Goal: Task Accomplishment & Management: Use online tool/utility

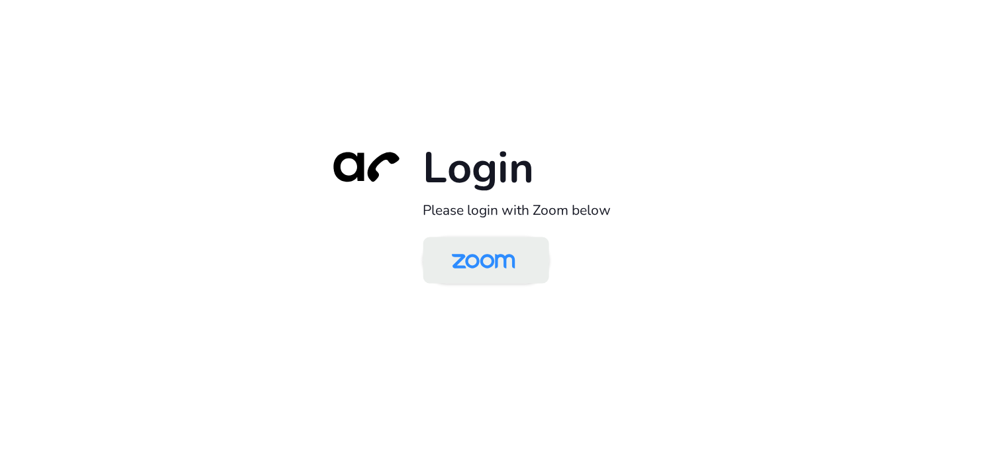
click at [515, 266] on img at bounding box center [483, 261] width 91 height 43
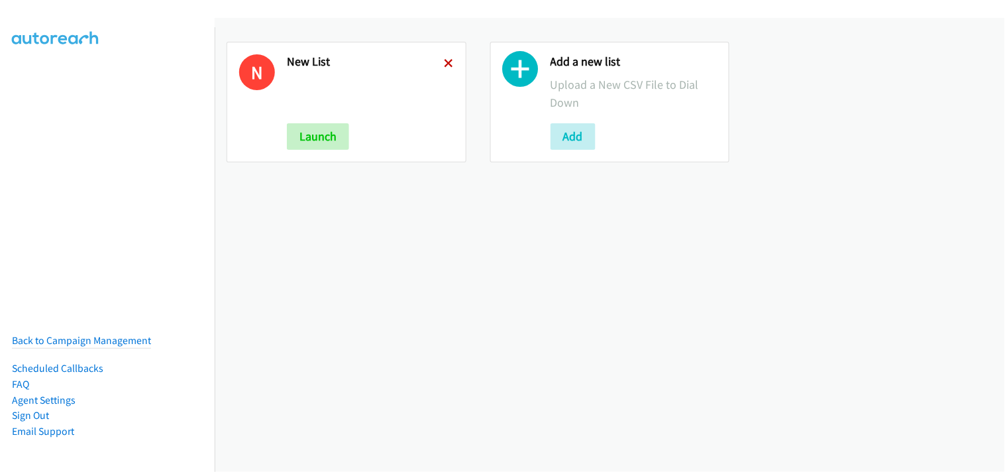
click at [447, 60] on icon at bounding box center [448, 64] width 9 height 9
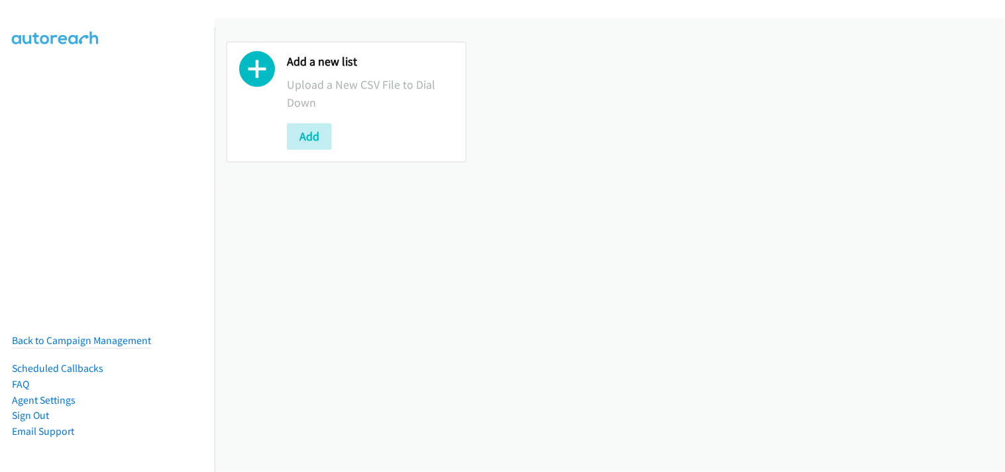
click at [315, 136] on button "Add" at bounding box center [309, 136] width 45 height 26
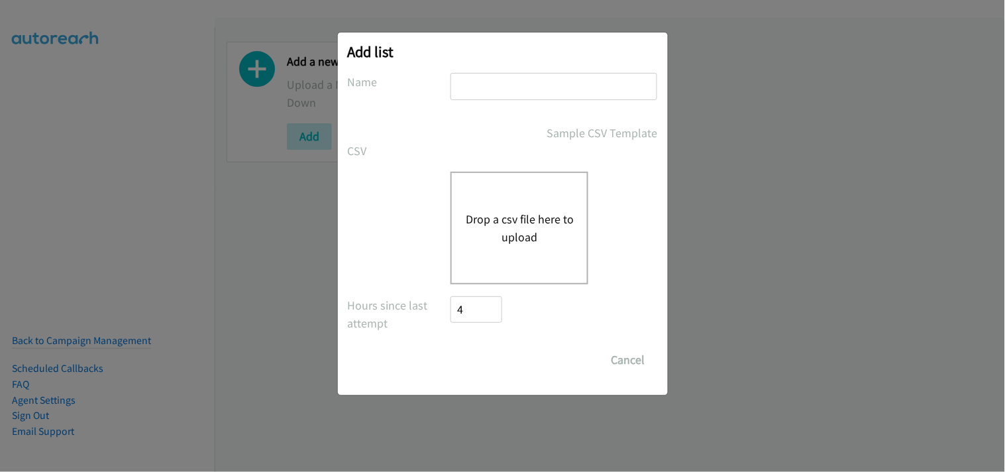
click at [544, 211] on button "Drop a csv file here to upload" at bounding box center [519, 228] width 109 height 36
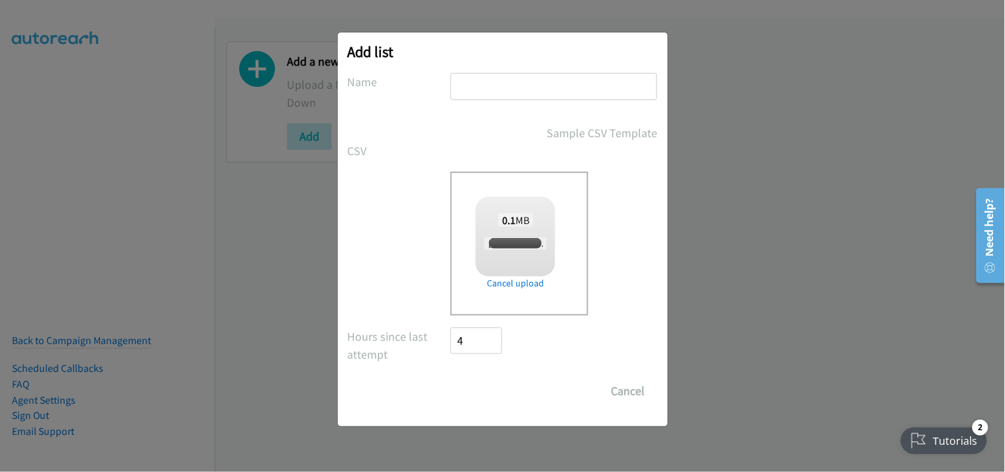
click at [476, 97] on input "text" at bounding box center [553, 86] width 207 height 27
checkbox input "true"
type input "New List"
click at [487, 391] on input "Save List" at bounding box center [486, 391] width 70 height 26
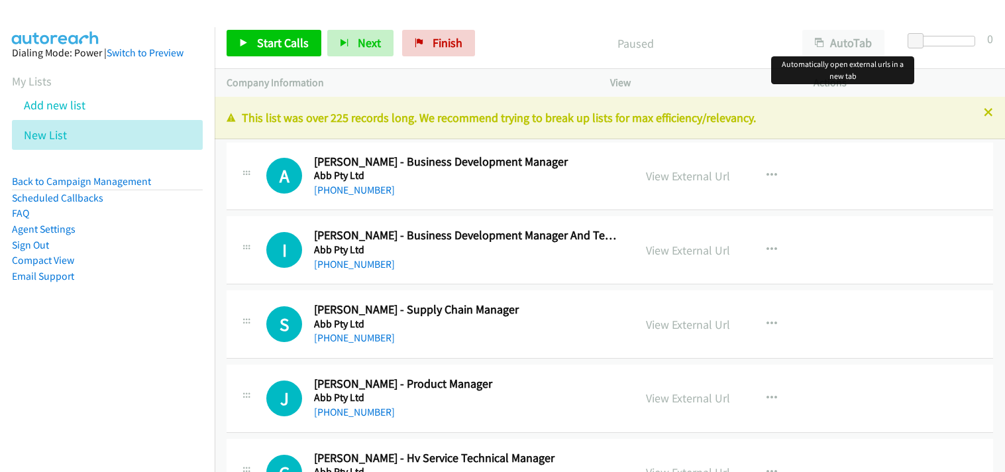
click at [824, 46] on button "AutoTab" at bounding box center [843, 43] width 82 height 26
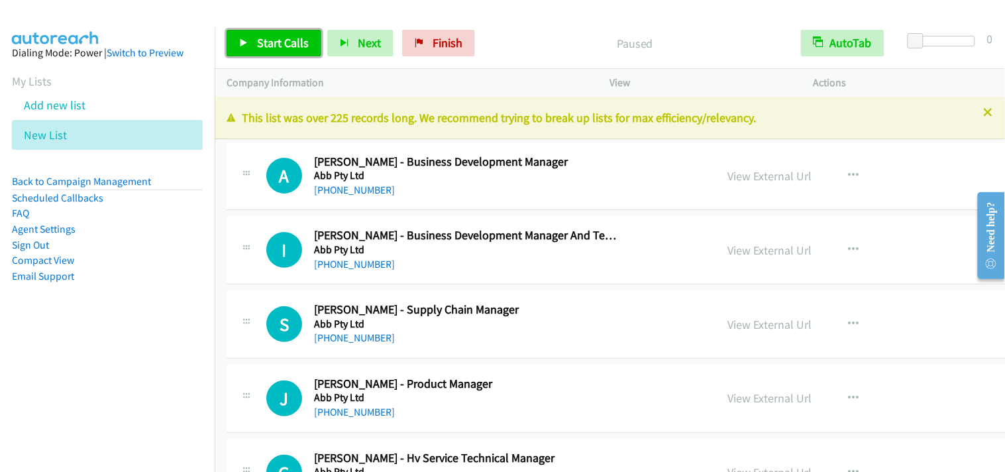
click at [292, 38] on span "Start Calls" at bounding box center [283, 42] width 52 height 15
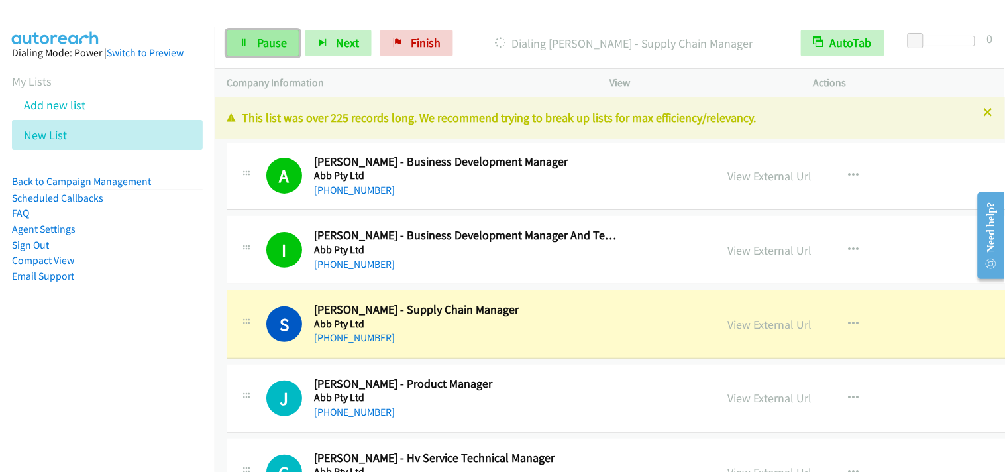
click at [264, 47] on span "Pause" at bounding box center [272, 42] width 30 height 15
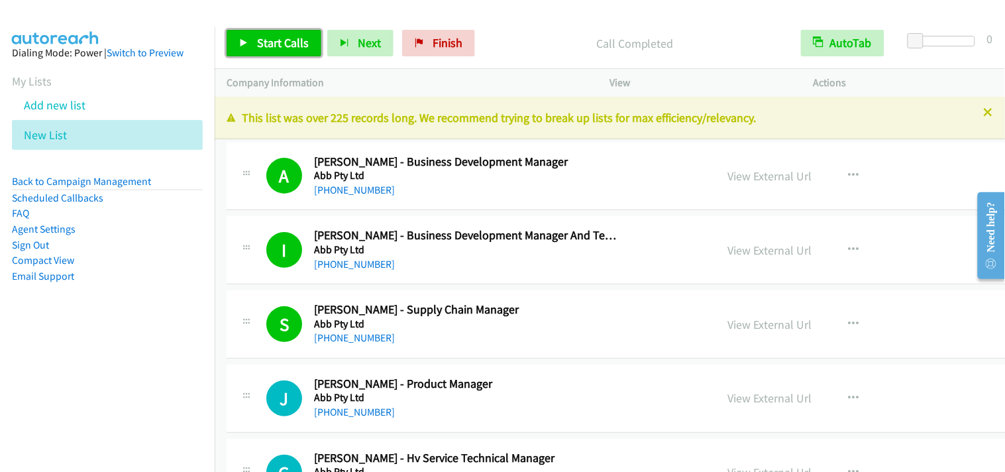
click at [301, 48] on span "Start Calls" at bounding box center [283, 42] width 52 height 15
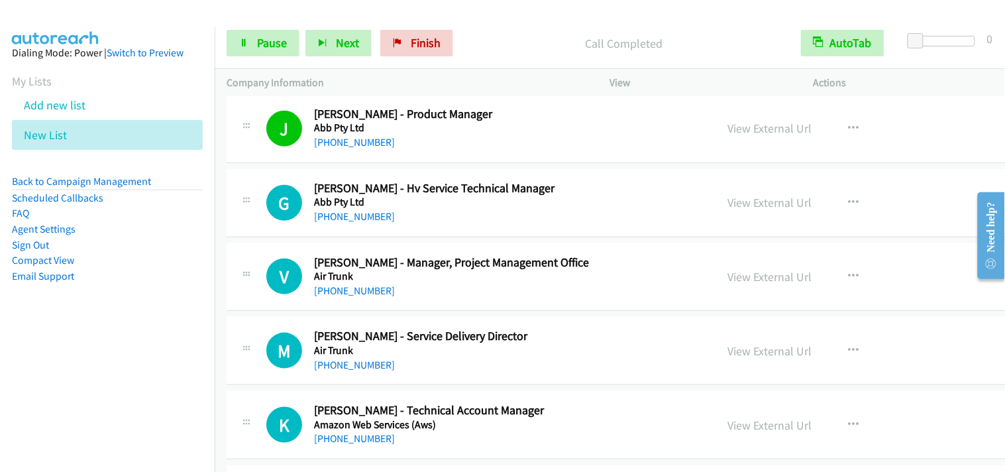
scroll to position [294, 0]
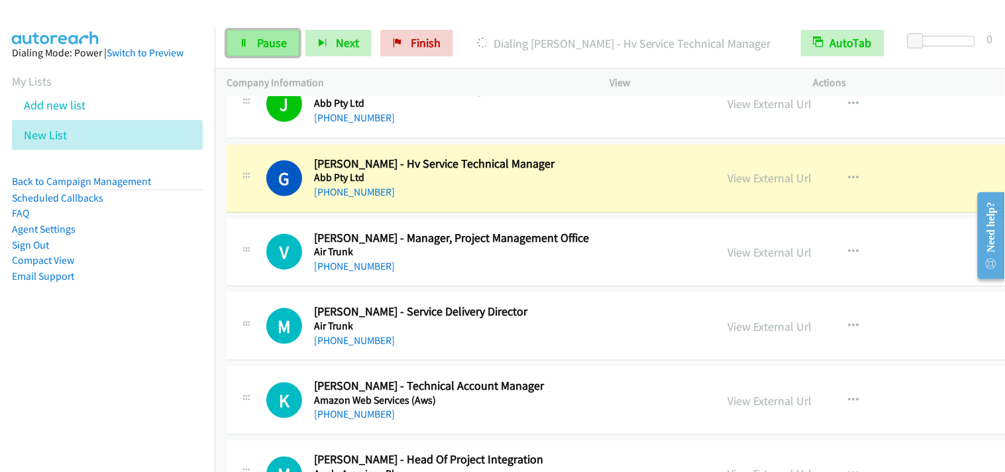
click at [257, 49] on span "Pause" at bounding box center [272, 42] width 30 height 15
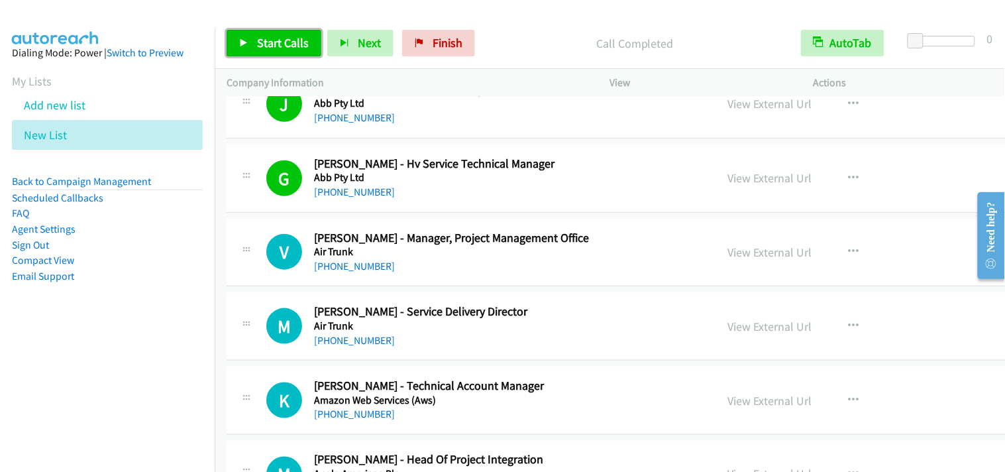
click at [272, 40] on span "Start Calls" at bounding box center [283, 42] width 52 height 15
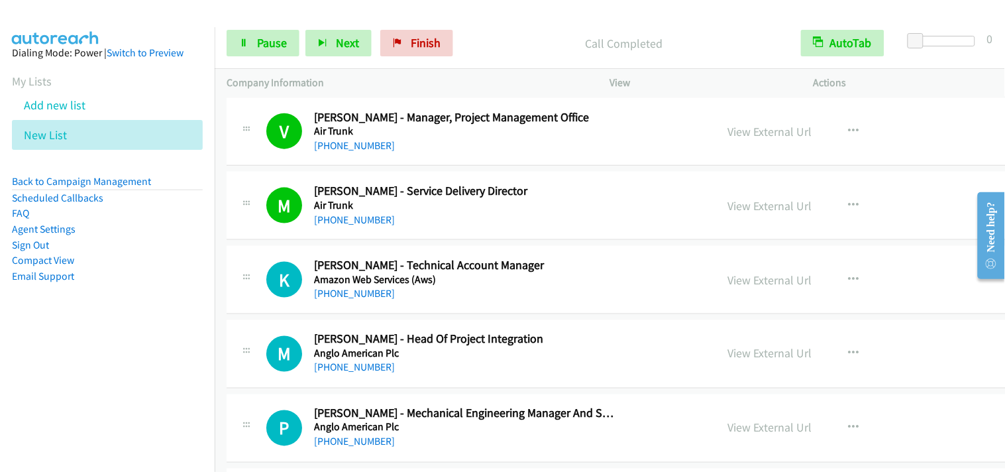
scroll to position [441, 0]
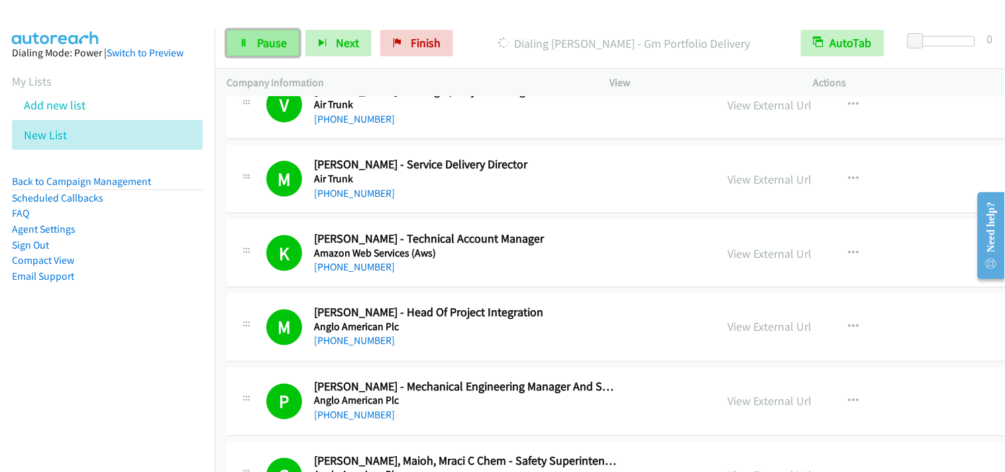
click at [244, 34] on link "Pause" at bounding box center [263, 43] width 73 height 26
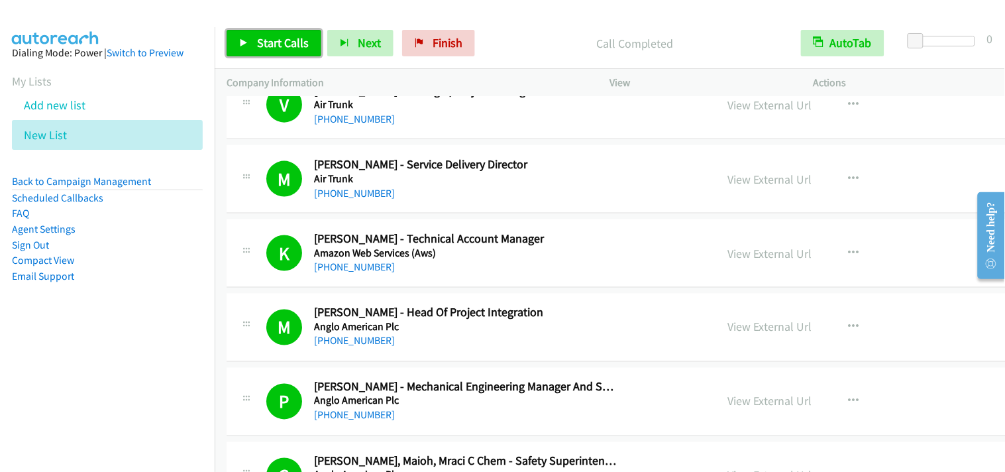
drag, startPoint x: 283, startPoint y: 41, endPoint x: 471, endPoint y: 199, distance: 245.8
click at [283, 41] on span "Start Calls" at bounding box center [283, 42] width 52 height 15
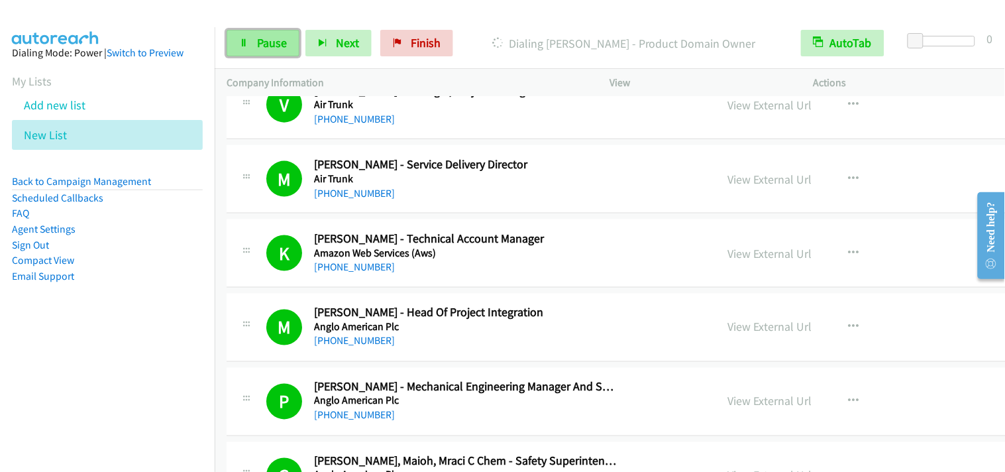
click at [273, 45] on span "Pause" at bounding box center [272, 42] width 30 height 15
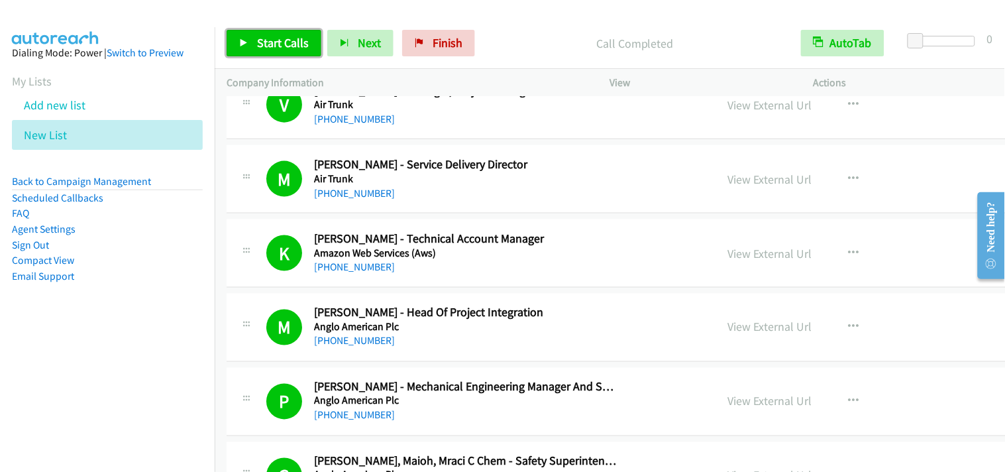
click at [274, 38] on span "Start Calls" at bounding box center [283, 42] width 52 height 15
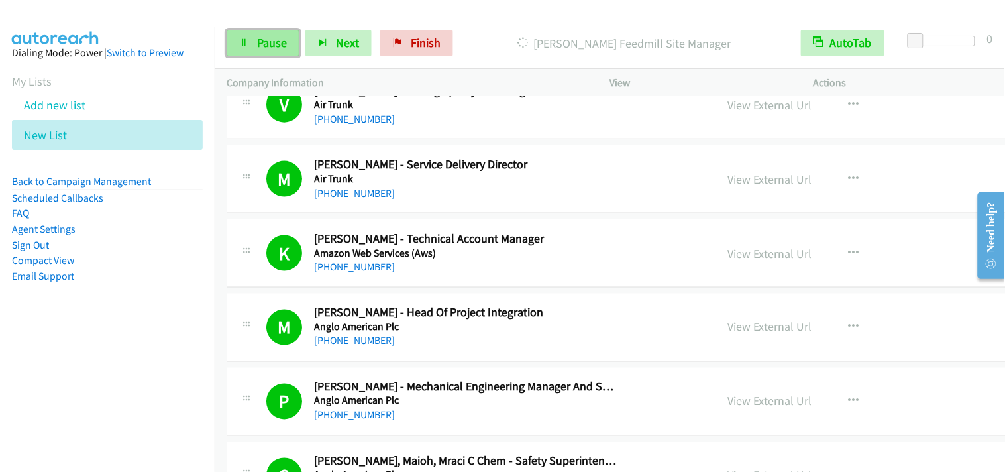
click at [254, 37] on link "Pause" at bounding box center [263, 43] width 73 height 26
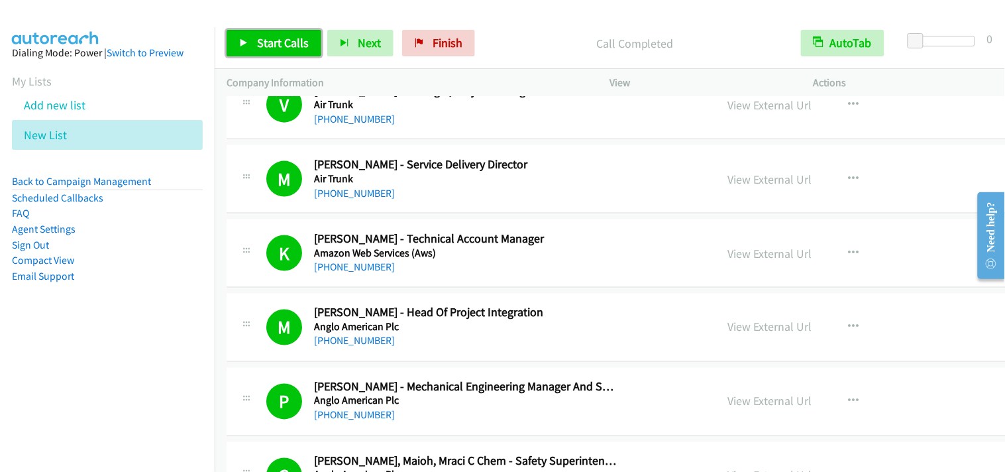
click at [270, 46] on span "Start Calls" at bounding box center [283, 42] width 52 height 15
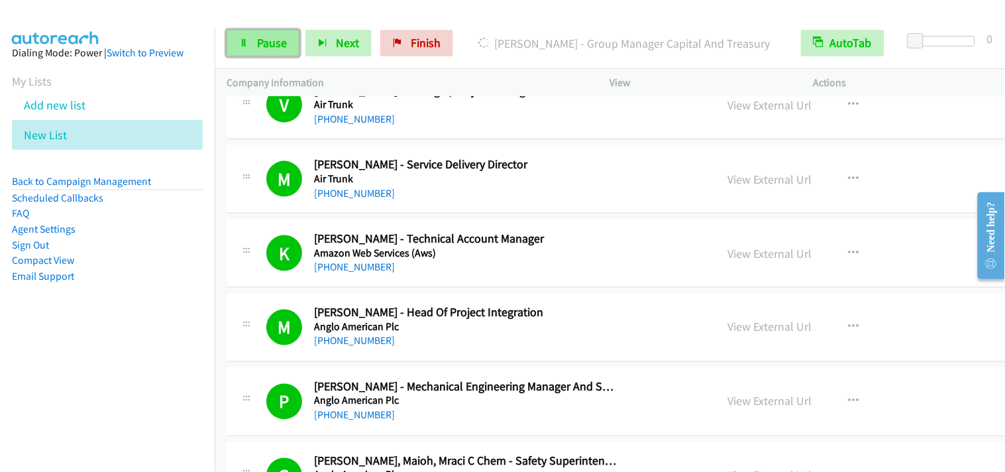
click at [262, 41] on span "Pause" at bounding box center [272, 42] width 30 height 15
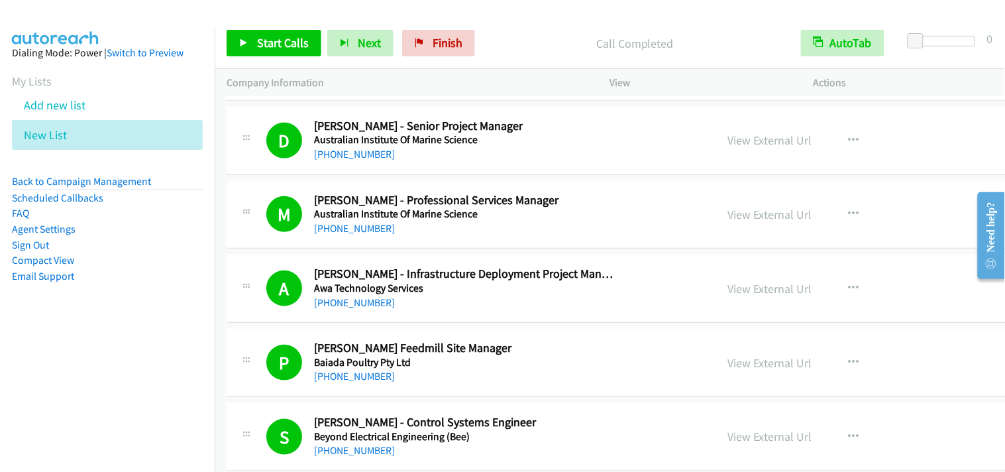
scroll to position [1545, 0]
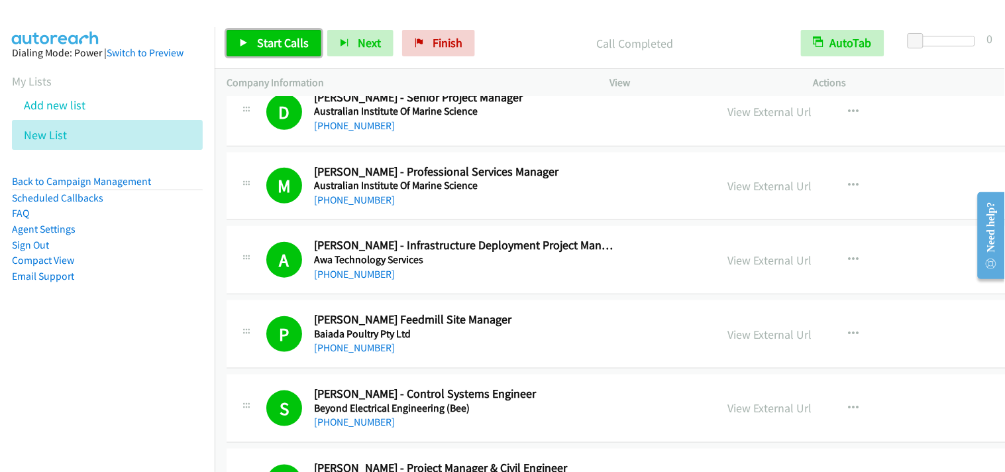
click at [294, 50] on span "Start Calls" at bounding box center [283, 42] width 52 height 15
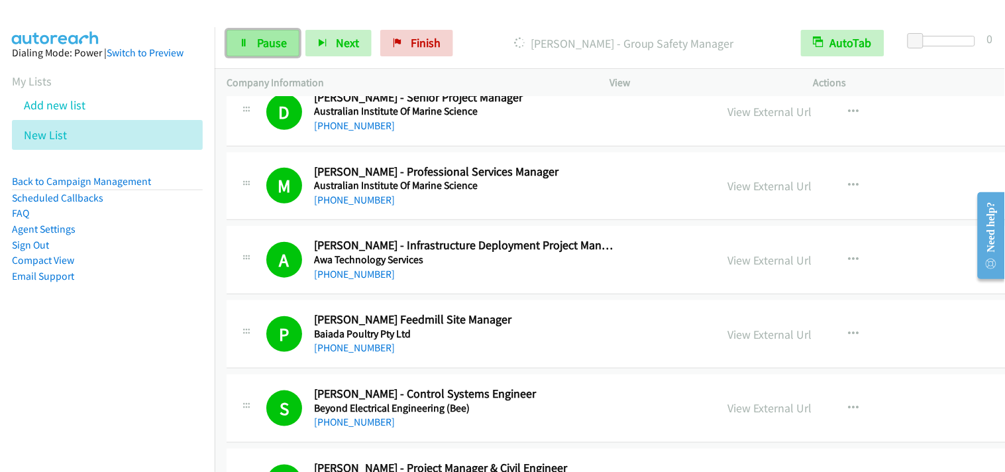
click at [252, 44] on link "Pause" at bounding box center [263, 43] width 73 height 26
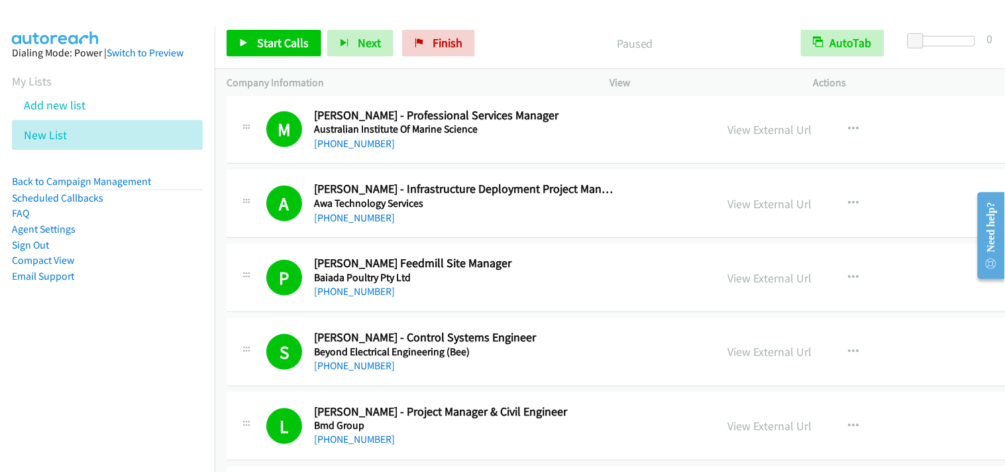
scroll to position [1619, 0]
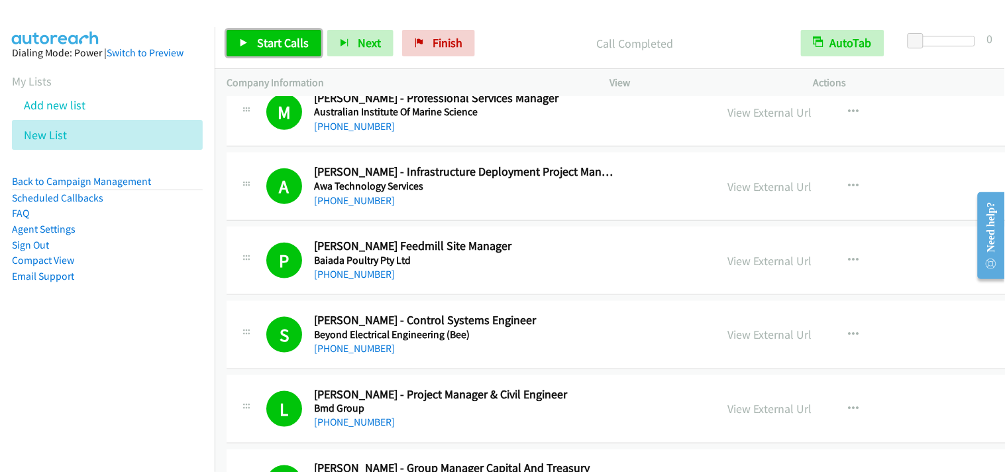
click at [264, 50] on link "Start Calls" at bounding box center [274, 43] width 95 height 26
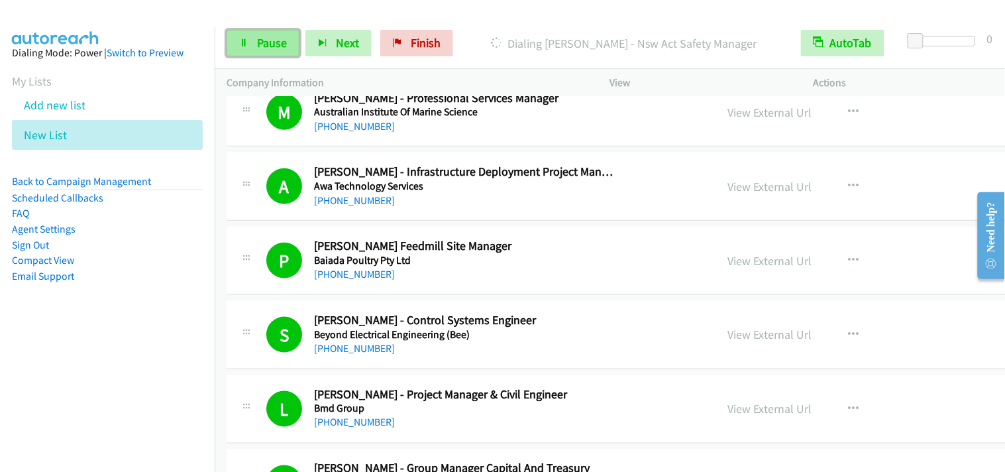
click at [277, 31] on link "Pause" at bounding box center [263, 43] width 73 height 26
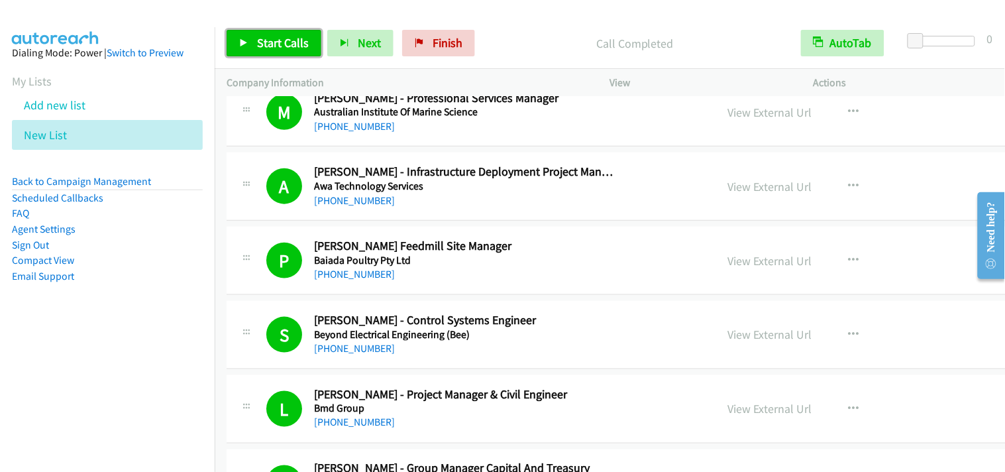
click at [303, 36] on span "Start Calls" at bounding box center [283, 42] width 52 height 15
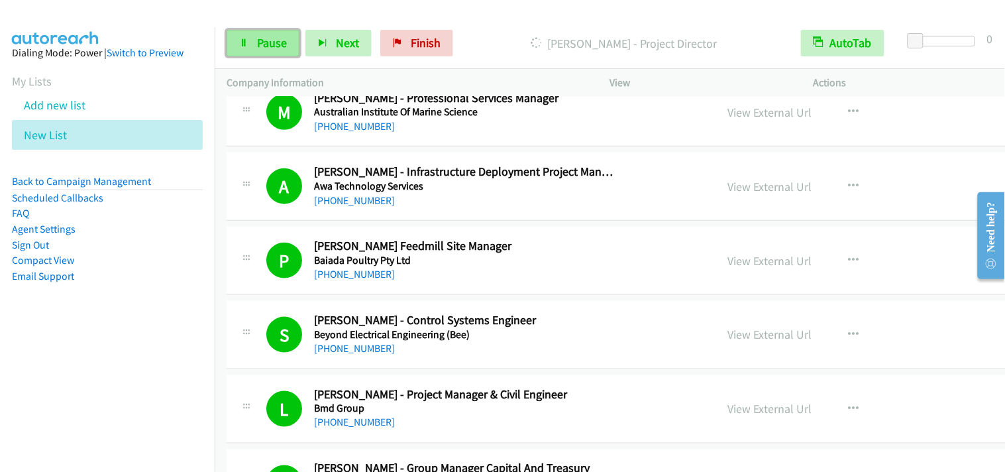
click at [269, 30] on link "Pause" at bounding box center [263, 43] width 73 height 26
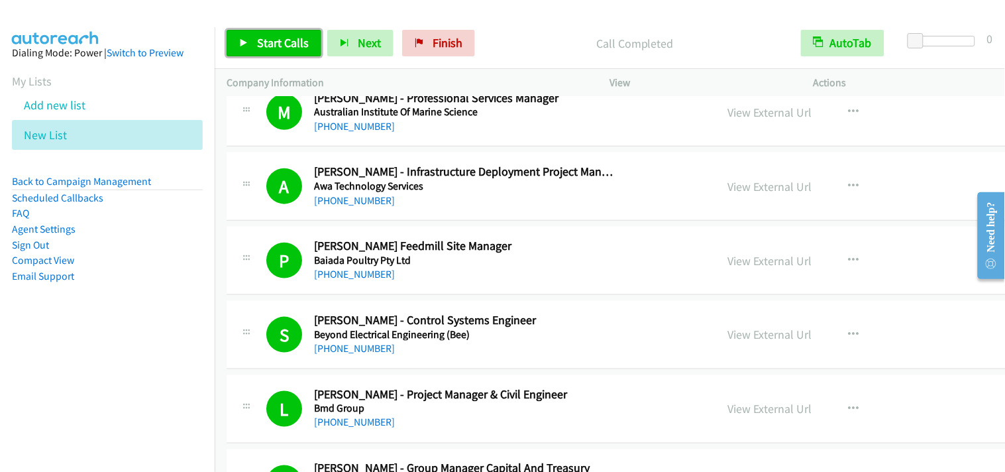
click at [293, 36] on span "Start Calls" at bounding box center [283, 42] width 52 height 15
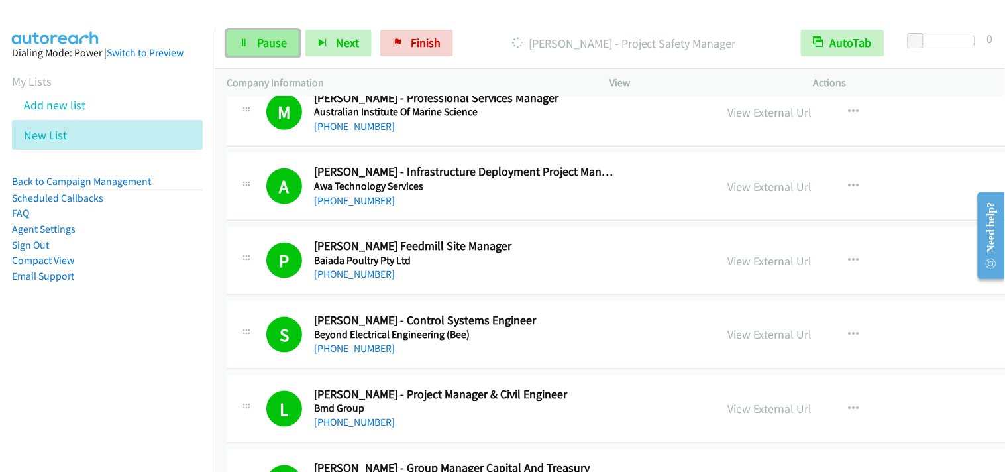
click at [276, 33] on link "Pause" at bounding box center [263, 43] width 73 height 26
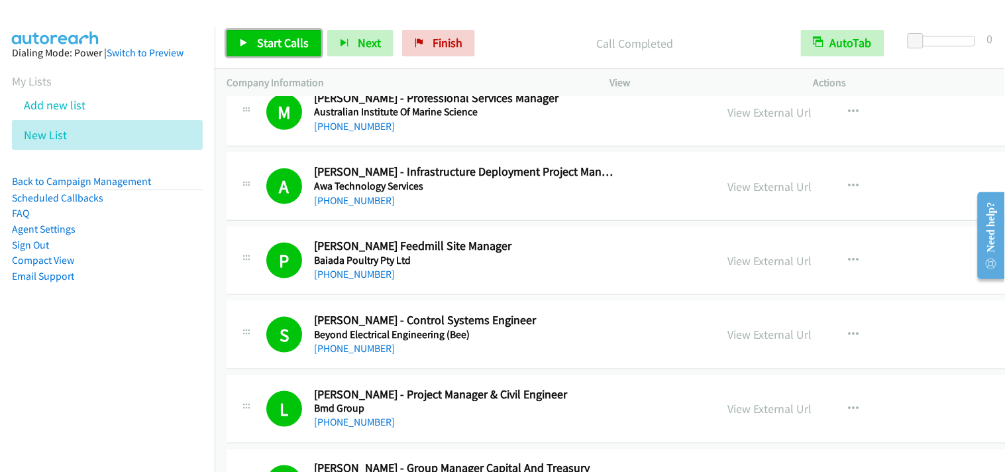
click at [297, 43] on span "Start Calls" at bounding box center [283, 42] width 52 height 15
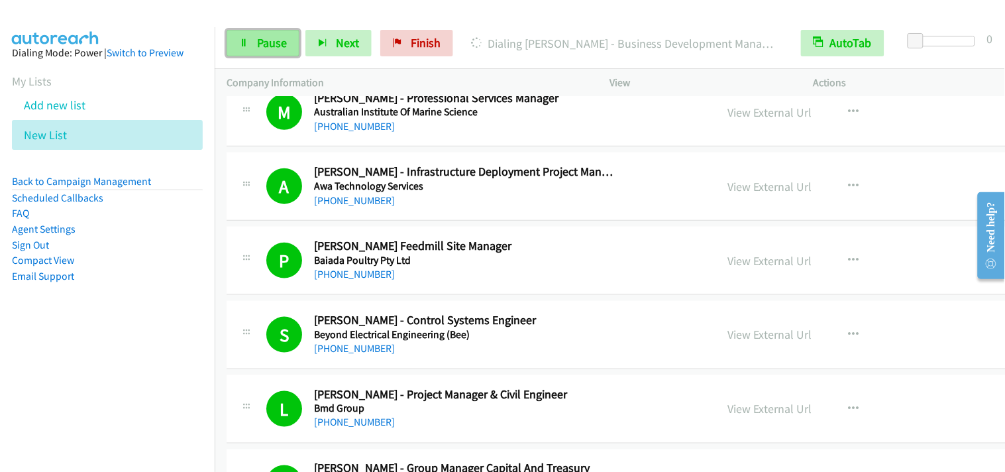
click at [258, 49] on span "Pause" at bounding box center [272, 42] width 30 height 15
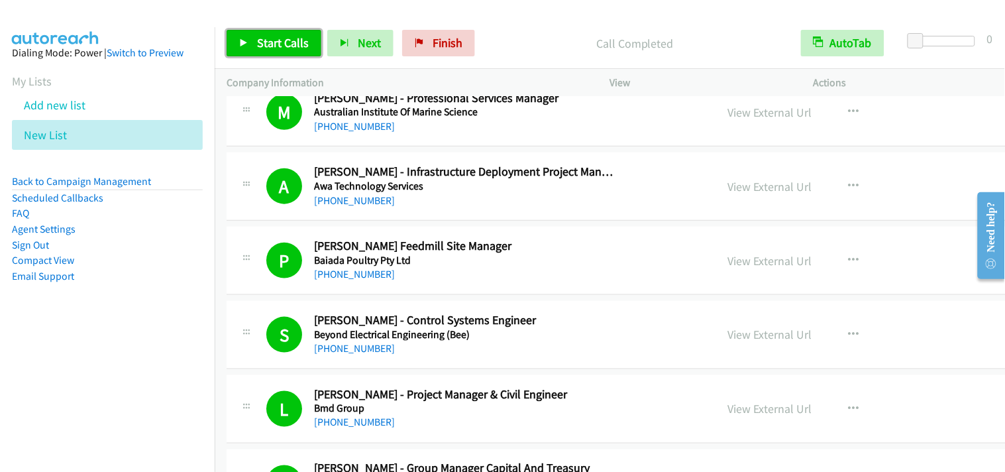
click at [287, 40] on span "Start Calls" at bounding box center [283, 42] width 52 height 15
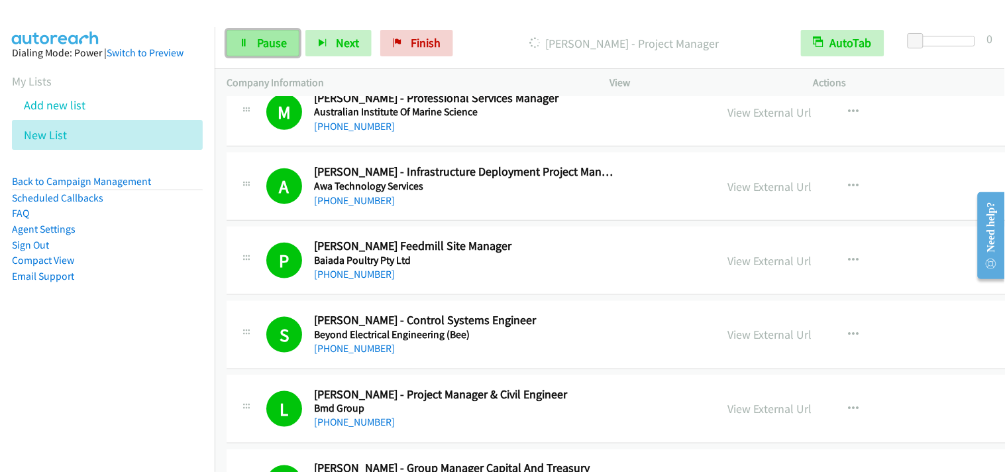
click at [277, 49] on span "Pause" at bounding box center [272, 42] width 30 height 15
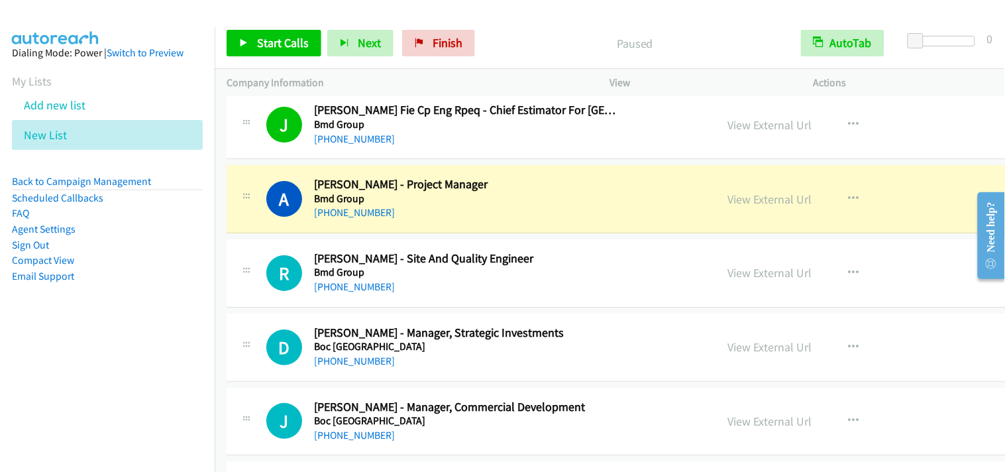
scroll to position [2502, 0]
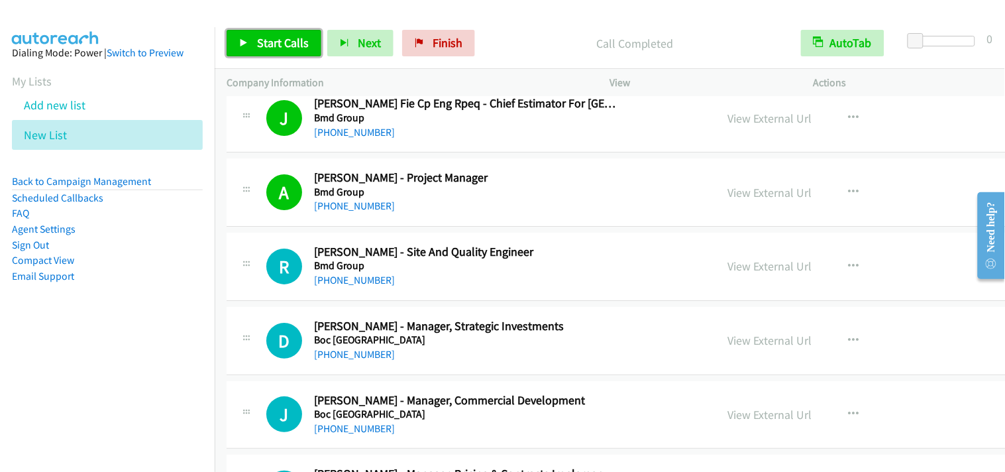
click at [268, 40] on span "Start Calls" at bounding box center [283, 42] width 52 height 15
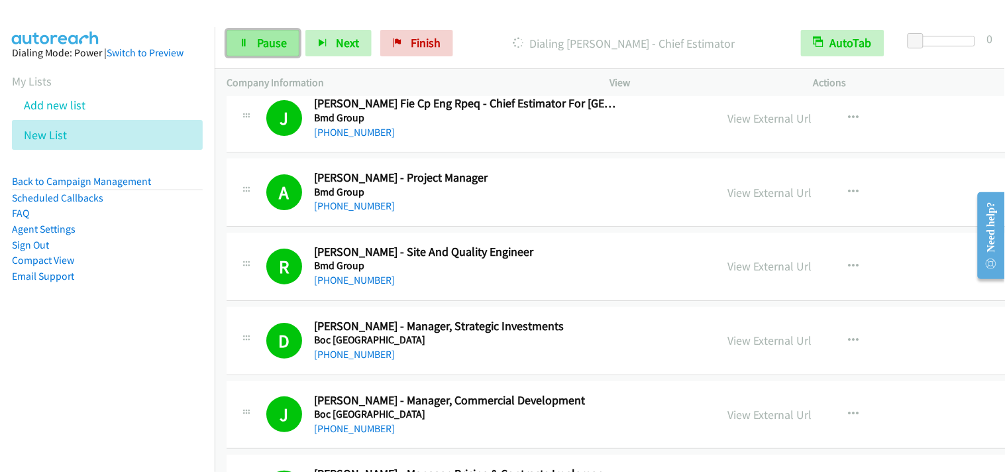
click at [243, 40] on icon at bounding box center [243, 43] width 9 height 9
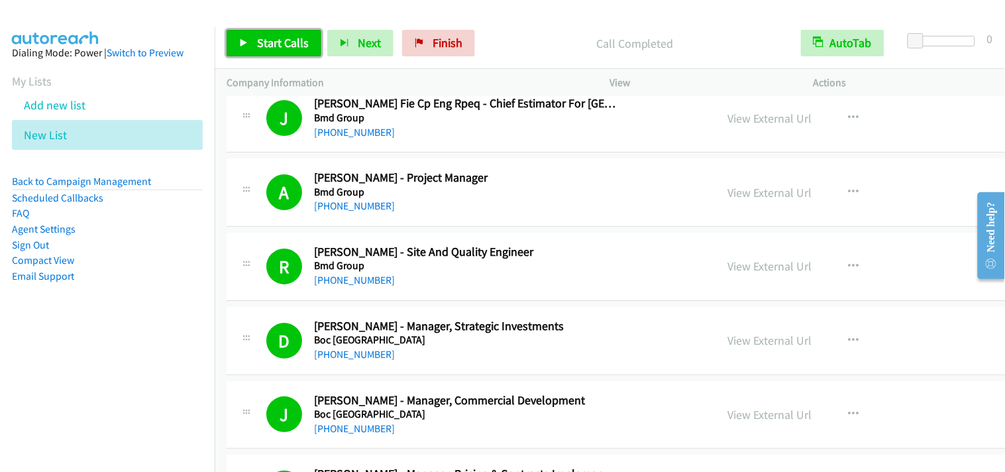
click at [278, 40] on span "Start Calls" at bounding box center [283, 42] width 52 height 15
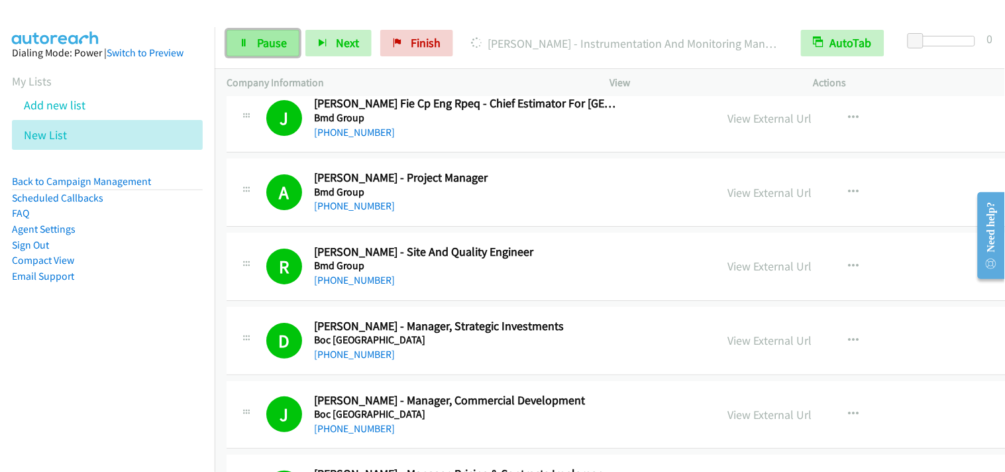
click at [268, 42] on span "Pause" at bounding box center [272, 42] width 30 height 15
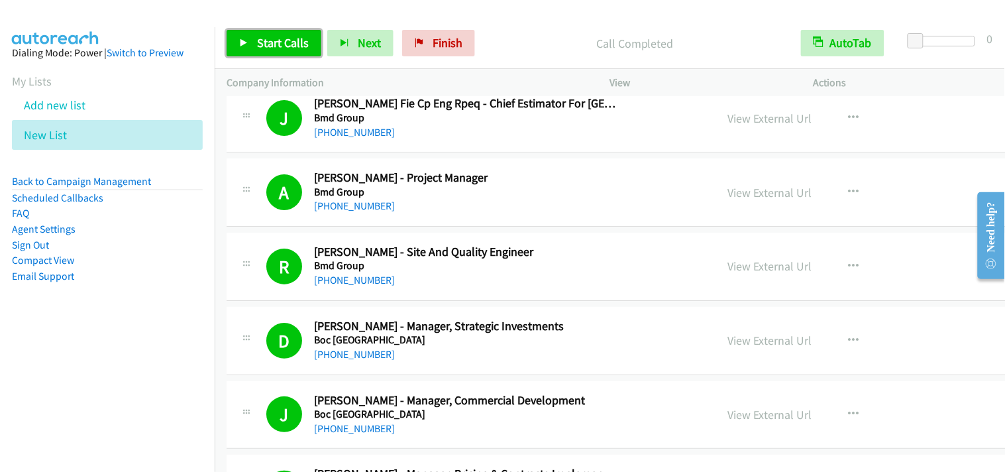
click at [307, 42] on link "Start Calls" at bounding box center [274, 43] width 95 height 26
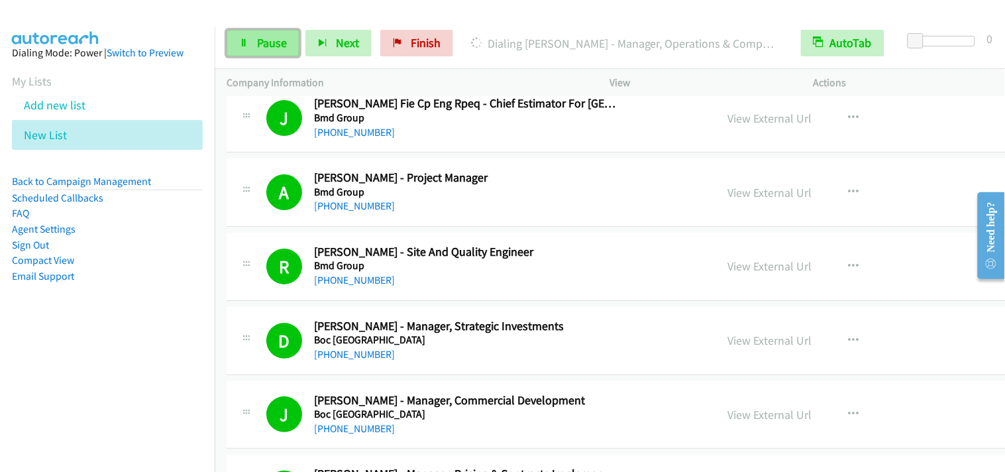
click at [242, 50] on link "Pause" at bounding box center [263, 43] width 73 height 26
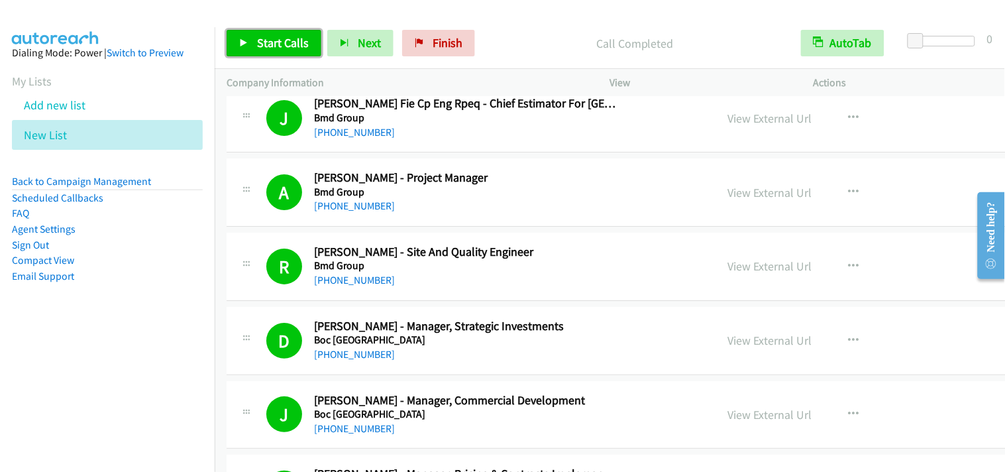
click at [296, 33] on link "Start Calls" at bounding box center [274, 43] width 95 height 26
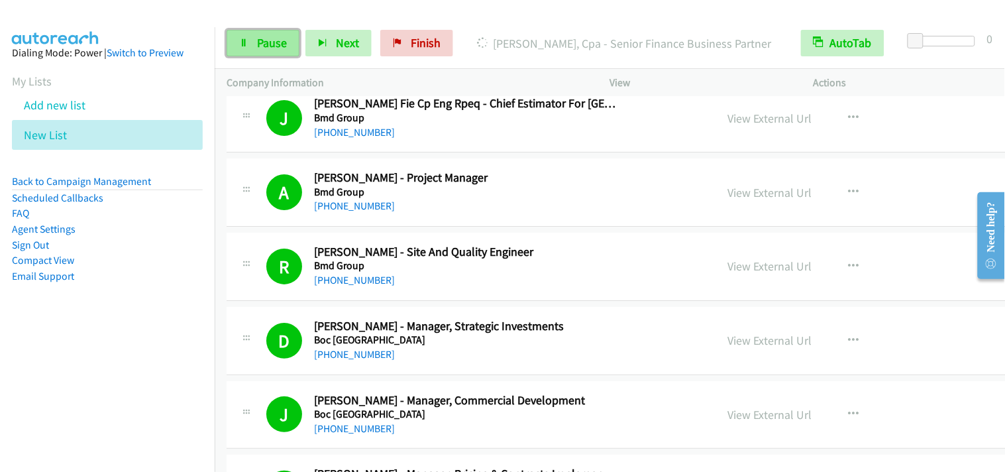
click at [245, 48] on link "Pause" at bounding box center [263, 43] width 73 height 26
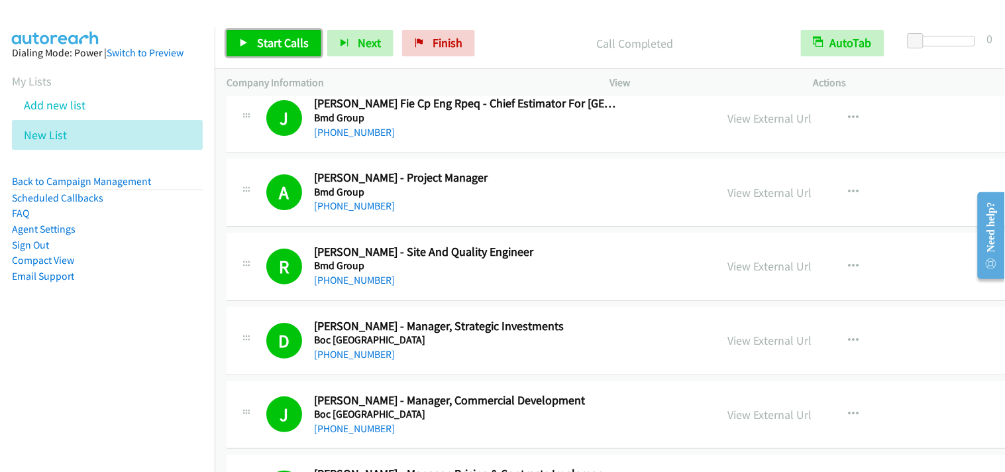
click at [288, 31] on link "Start Calls" at bounding box center [274, 43] width 95 height 26
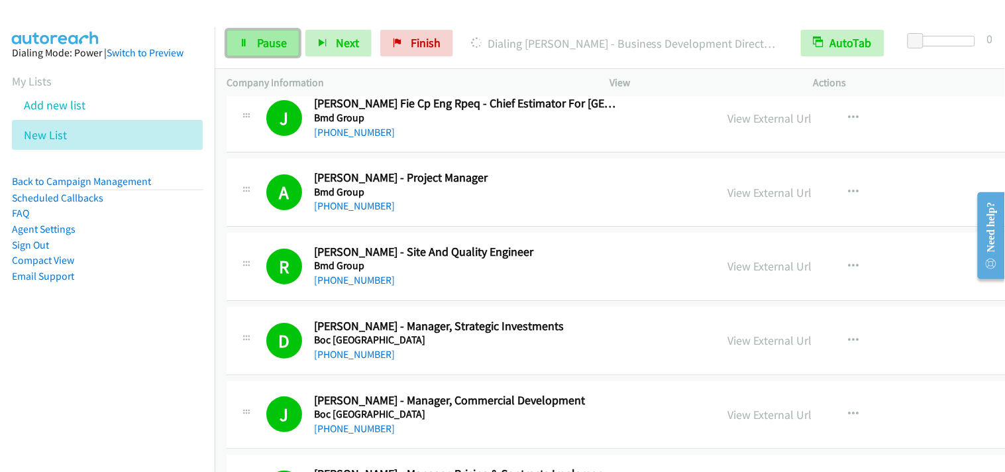
click at [288, 51] on link "Pause" at bounding box center [263, 43] width 73 height 26
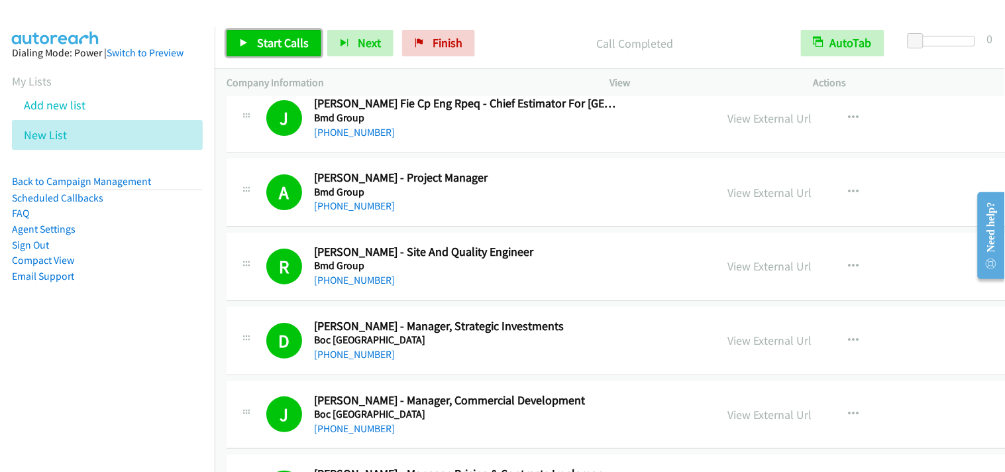
click at [274, 49] on span "Start Calls" at bounding box center [283, 42] width 52 height 15
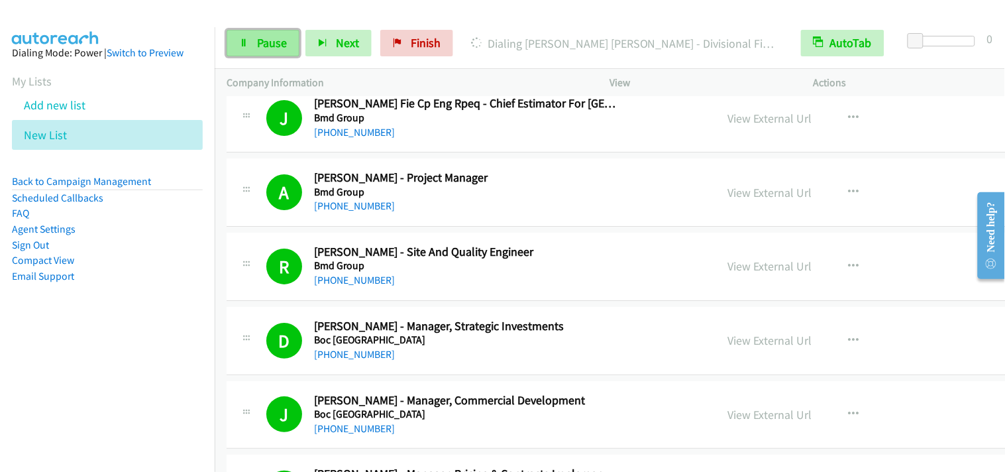
click at [272, 56] on link "Pause" at bounding box center [263, 43] width 73 height 26
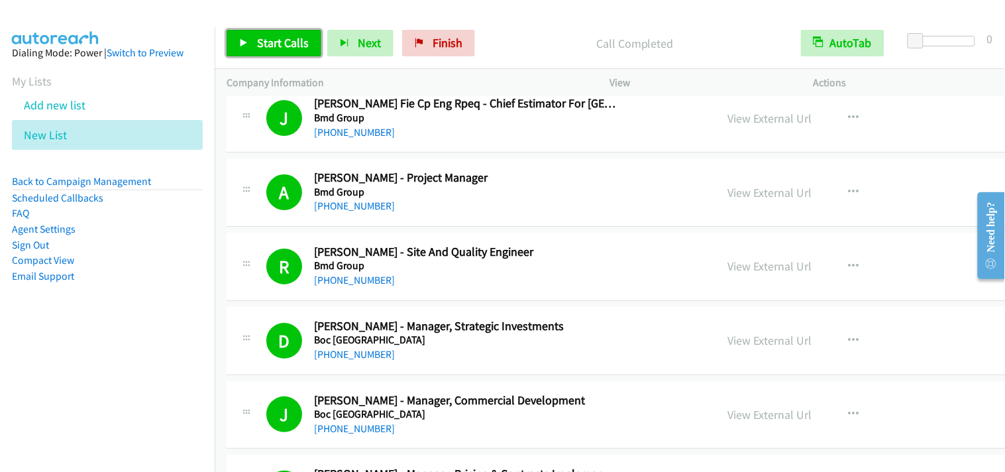
click at [301, 48] on span "Start Calls" at bounding box center [283, 42] width 52 height 15
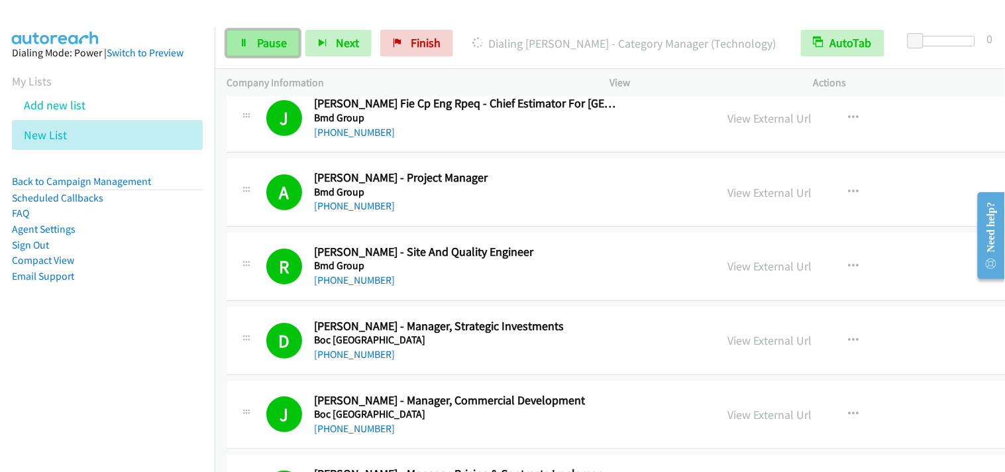
click at [275, 42] on span "Pause" at bounding box center [272, 42] width 30 height 15
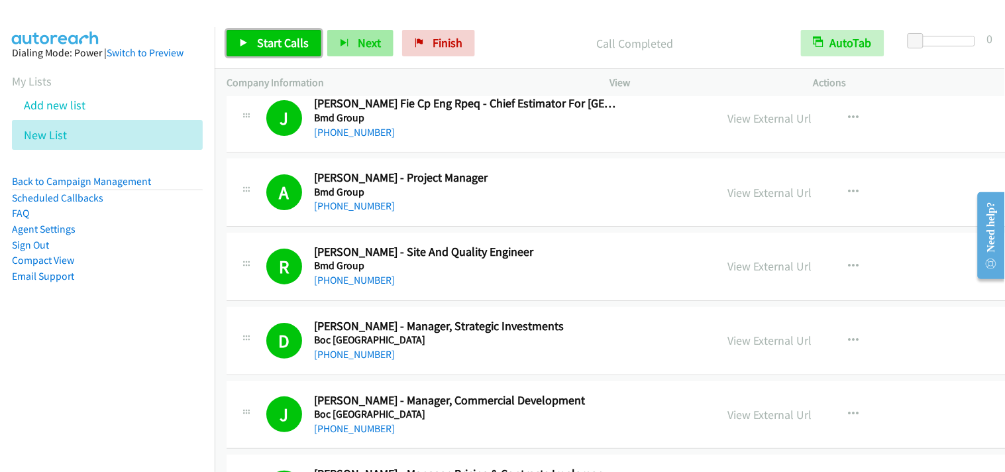
drag, startPoint x: 301, startPoint y: 38, endPoint x: 333, endPoint y: 50, distance: 34.6
click at [301, 38] on span "Start Calls" at bounding box center [283, 42] width 52 height 15
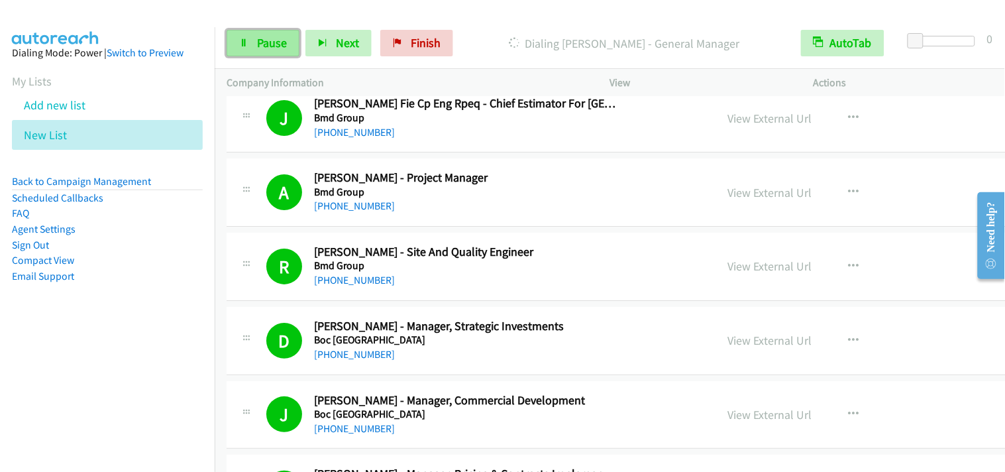
click at [250, 42] on link "Pause" at bounding box center [263, 43] width 73 height 26
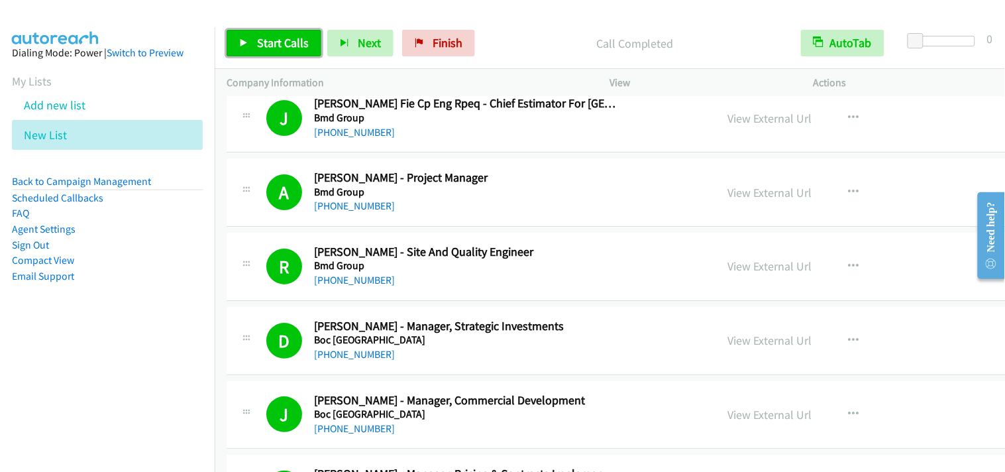
drag, startPoint x: 289, startPoint y: 47, endPoint x: 329, endPoint y: 73, distance: 47.4
click at [292, 47] on span "Start Calls" at bounding box center [283, 42] width 52 height 15
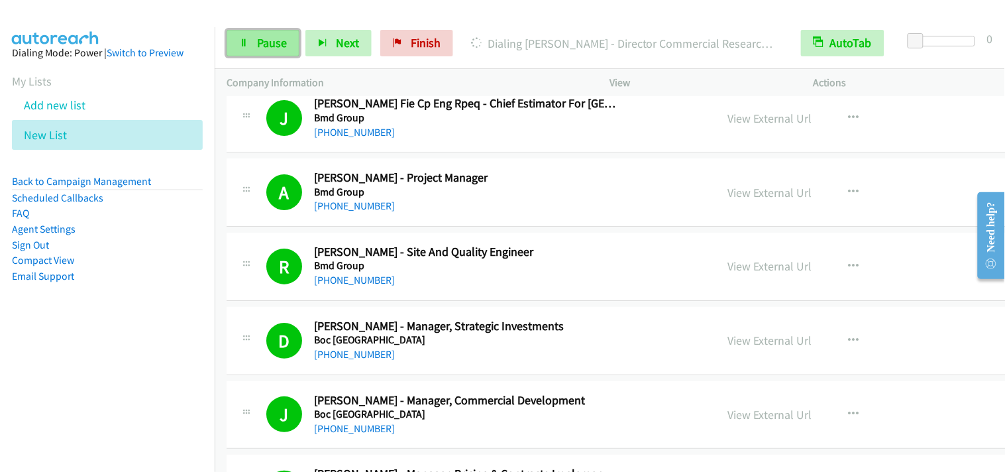
click at [263, 38] on span "Pause" at bounding box center [272, 42] width 30 height 15
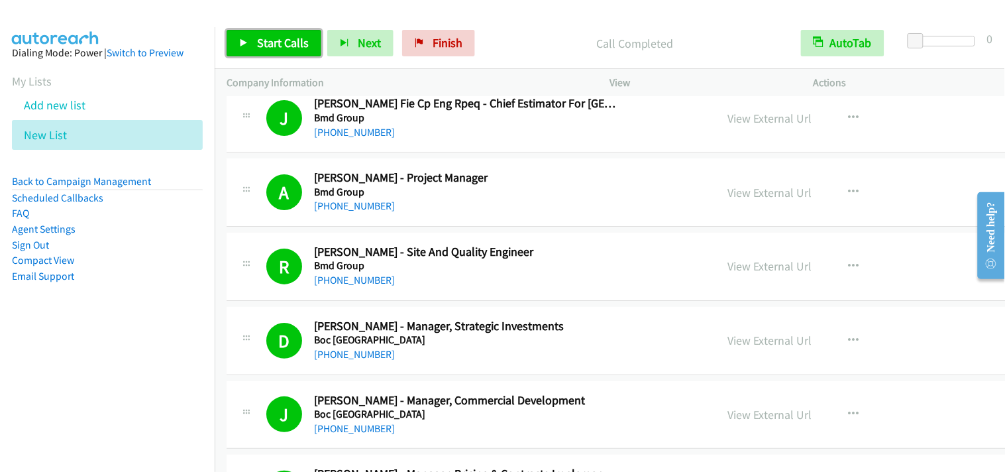
drag, startPoint x: 283, startPoint y: 49, endPoint x: 401, endPoint y: 136, distance: 146.4
click at [283, 49] on span "Start Calls" at bounding box center [283, 42] width 52 height 15
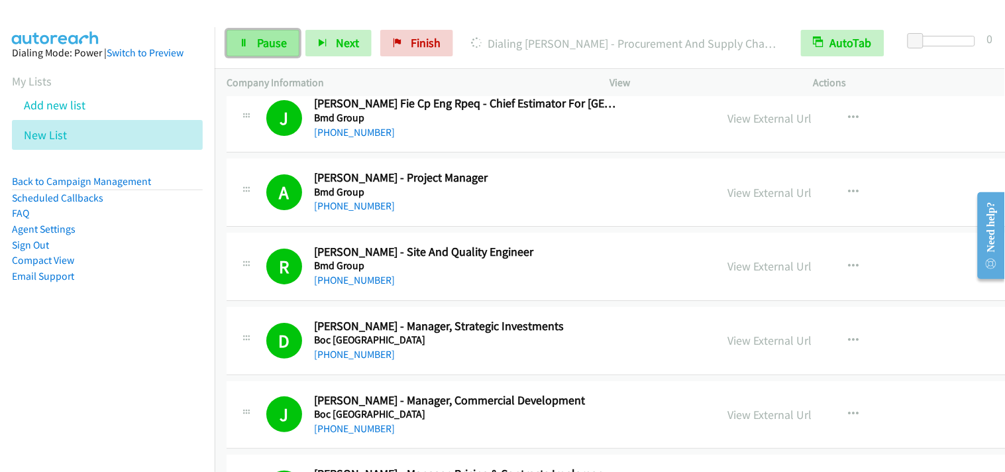
click at [262, 46] on span "Pause" at bounding box center [272, 42] width 30 height 15
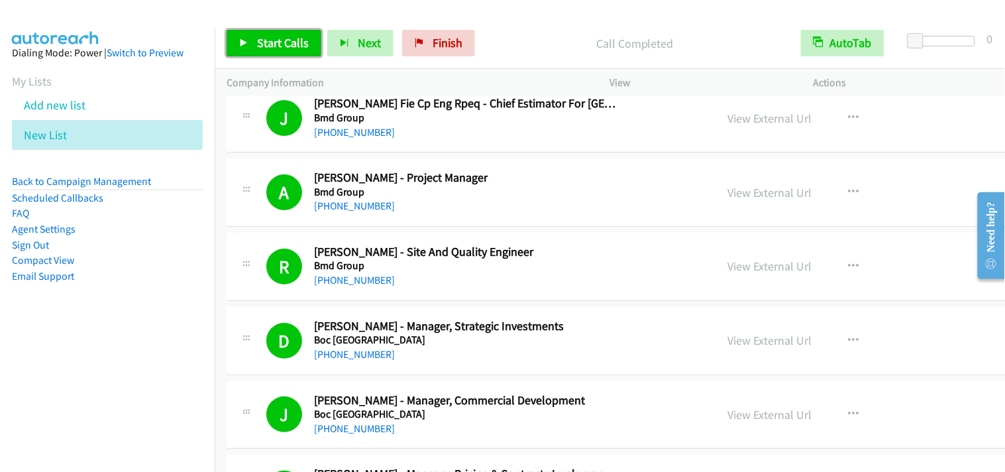
click at [305, 30] on link "Start Calls" at bounding box center [274, 43] width 95 height 26
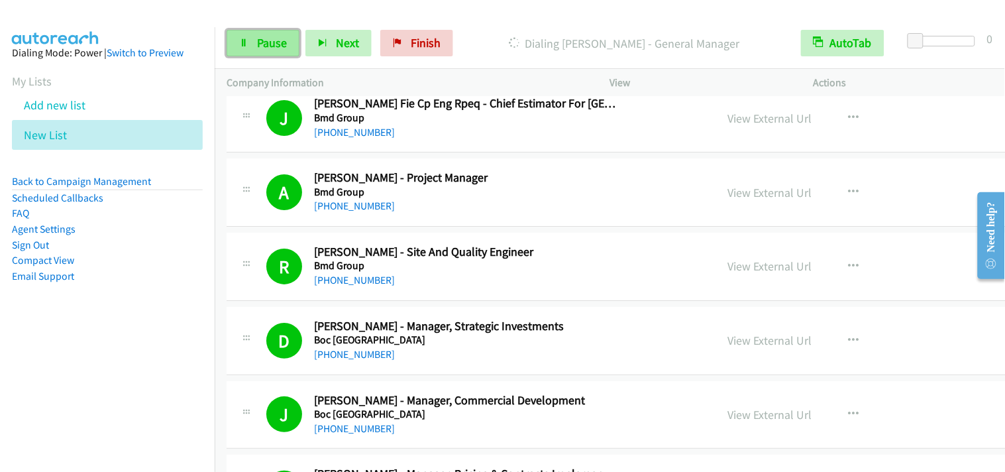
click at [279, 42] on span "Pause" at bounding box center [272, 42] width 30 height 15
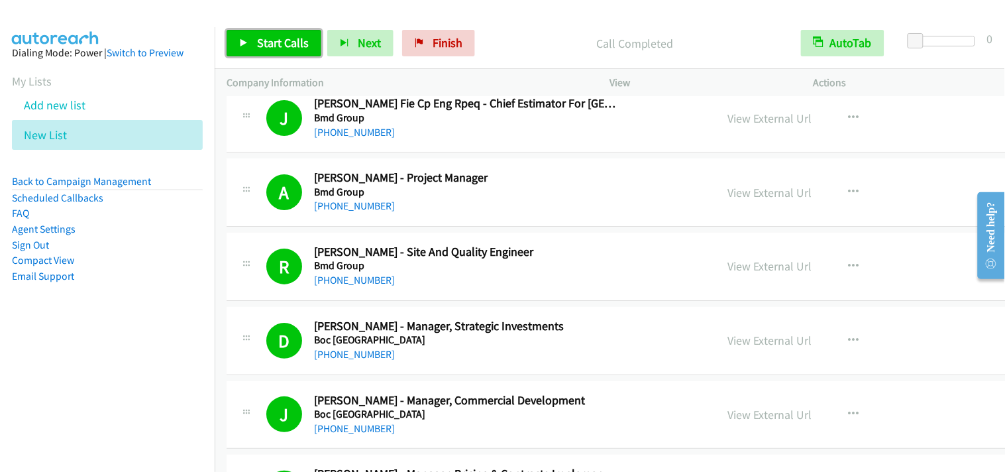
click at [278, 41] on span "Start Calls" at bounding box center [283, 42] width 52 height 15
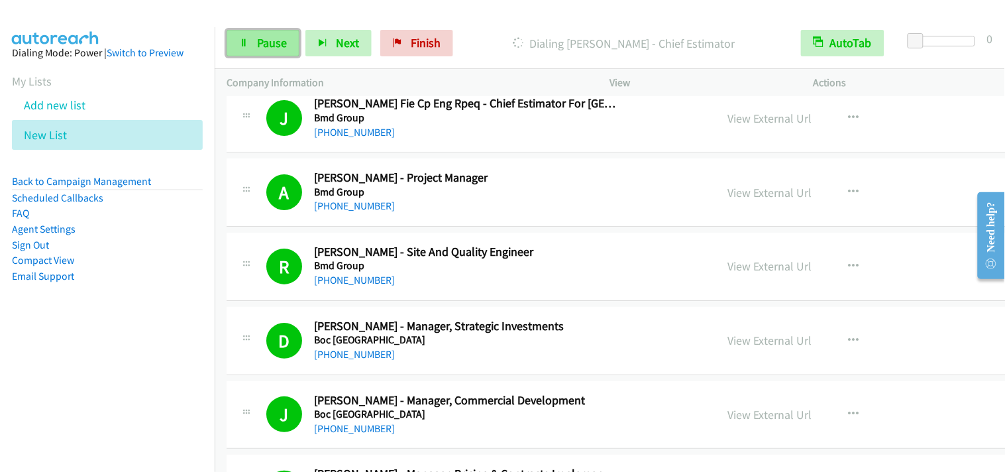
click at [274, 43] on span "Pause" at bounding box center [272, 42] width 30 height 15
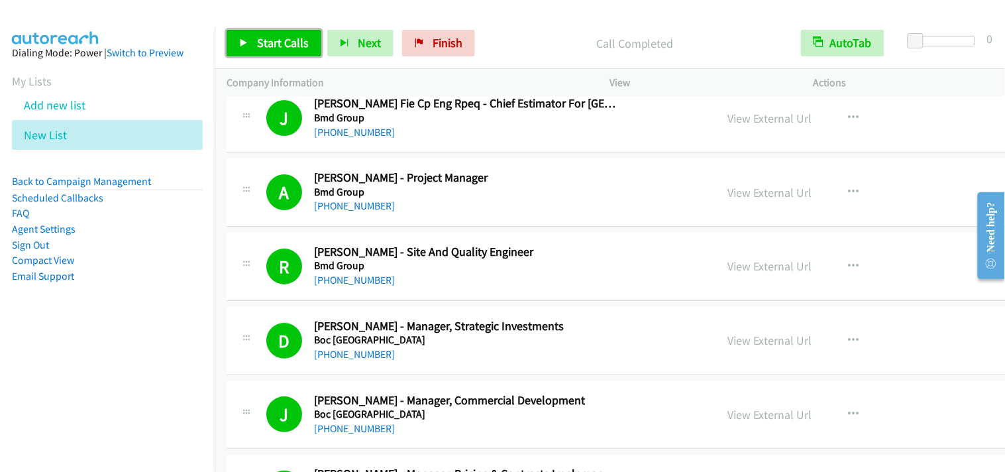
click at [288, 43] on span "Start Calls" at bounding box center [283, 42] width 52 height 15
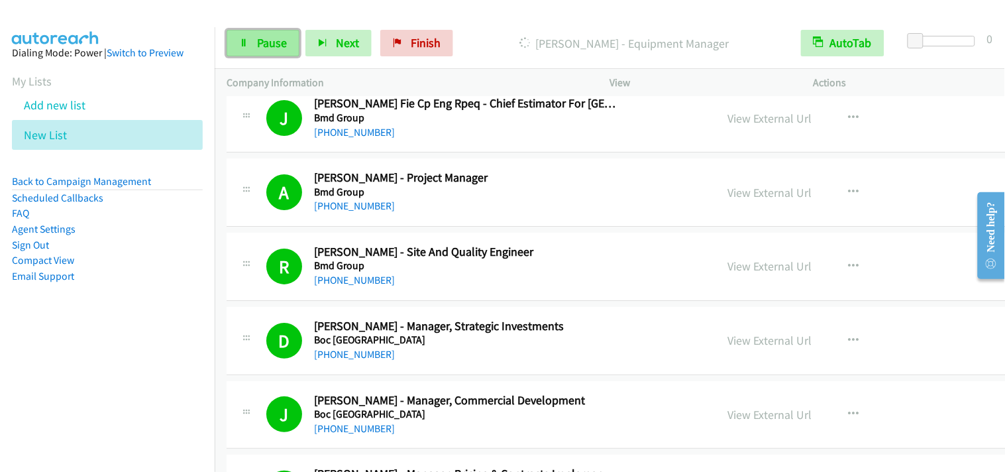
click at [275, 48] on span "Pause" at bounding box center [272, 42] width 30 height 15
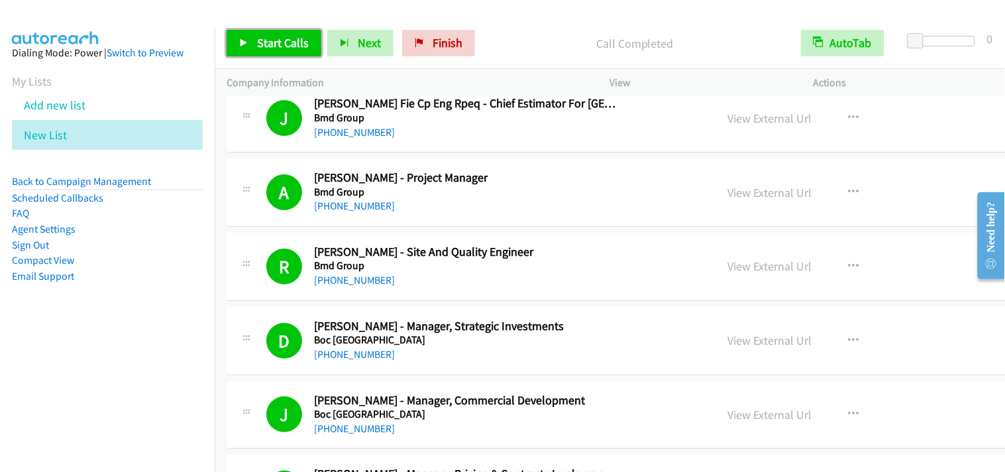
click at [305, 50] on span "Start Calls" at bounding box center [283, 42] width 52 height 15
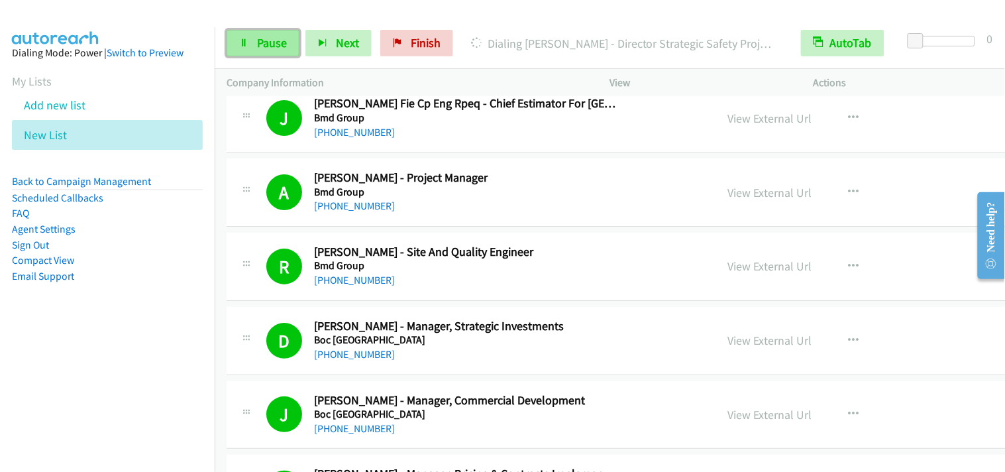
click at [273, 41] on span "Pause" at bounding box center [272, 42] width 30 height 15
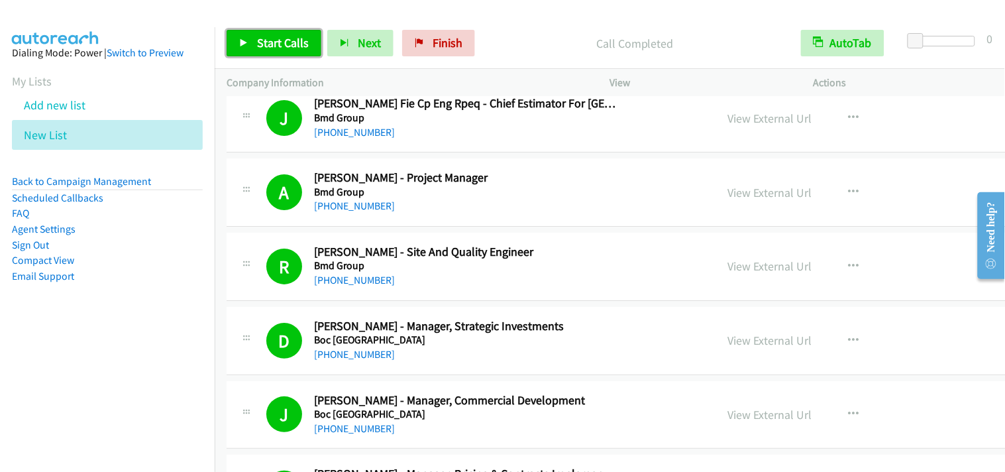
click at [259, 50] on link "Start Calls" at bounding box center [274, 43] width 95 height 26
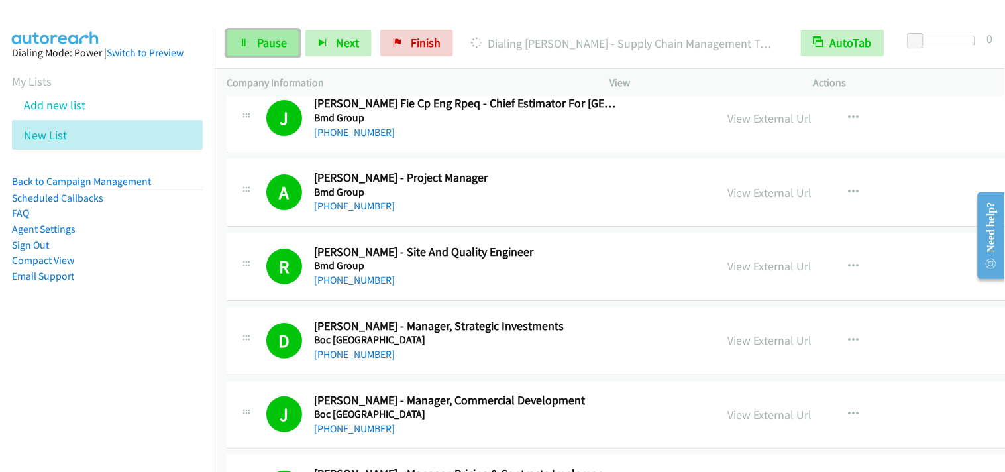
click at [268, 38] on span "Pause" at bounding box center [272, 42] width 30 height 15
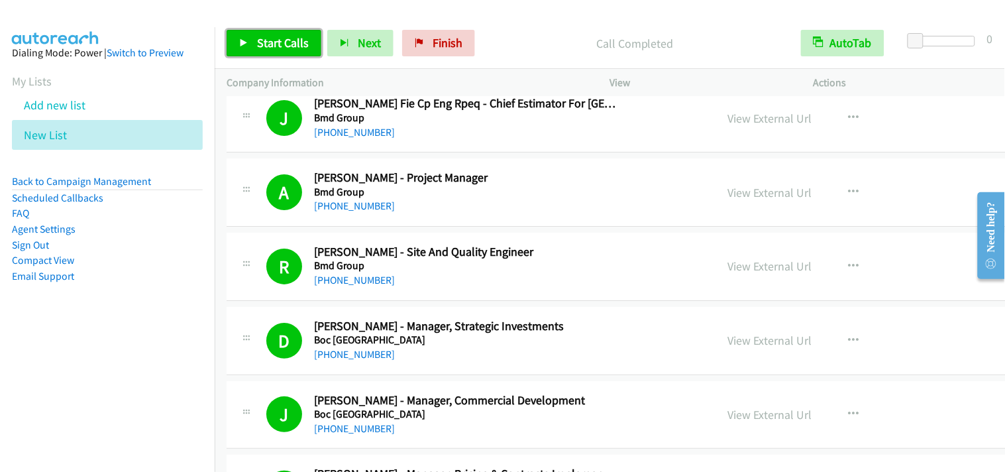
click at [305, 42] on span "Start Calls" at bounding box center [283, 42] width 52 height 15
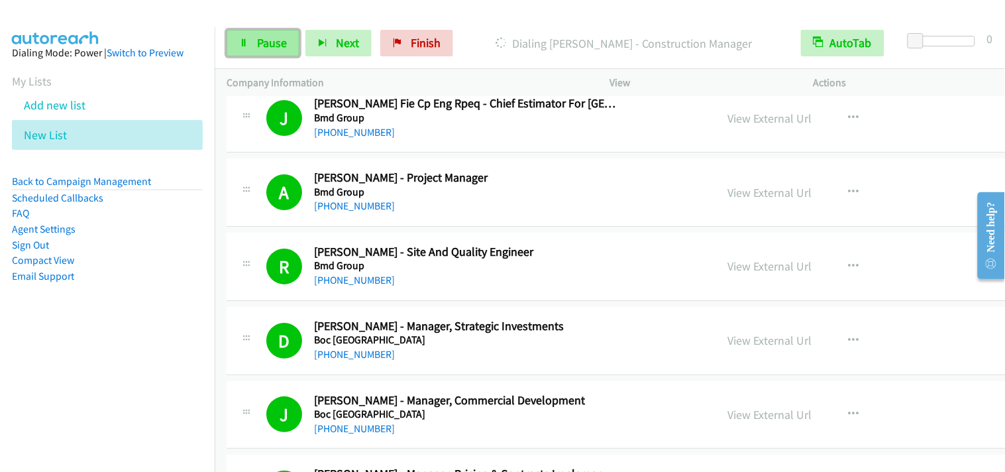
click at [261, 38] on span "Pause" at bounding box center [272, 42] width 30 height 15
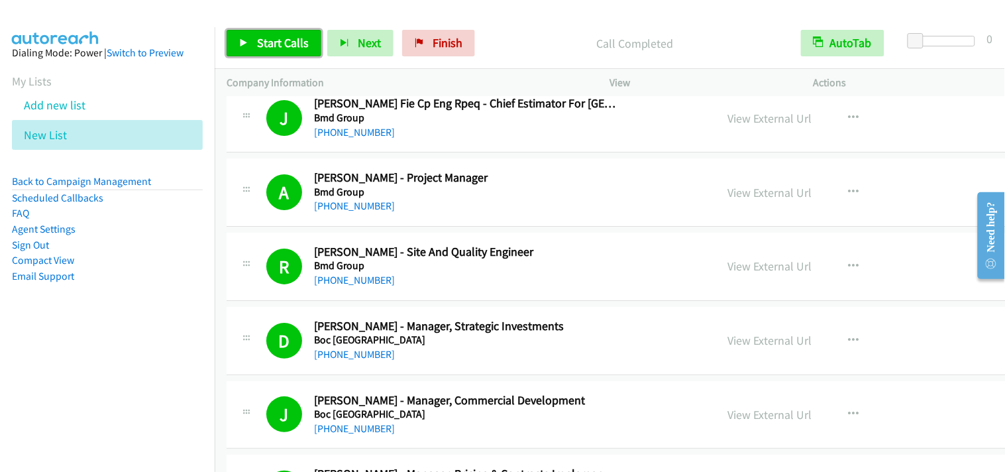
click at [274, 43] on span "Start Calls" at bounding box center [283, 42] width 52 height 15
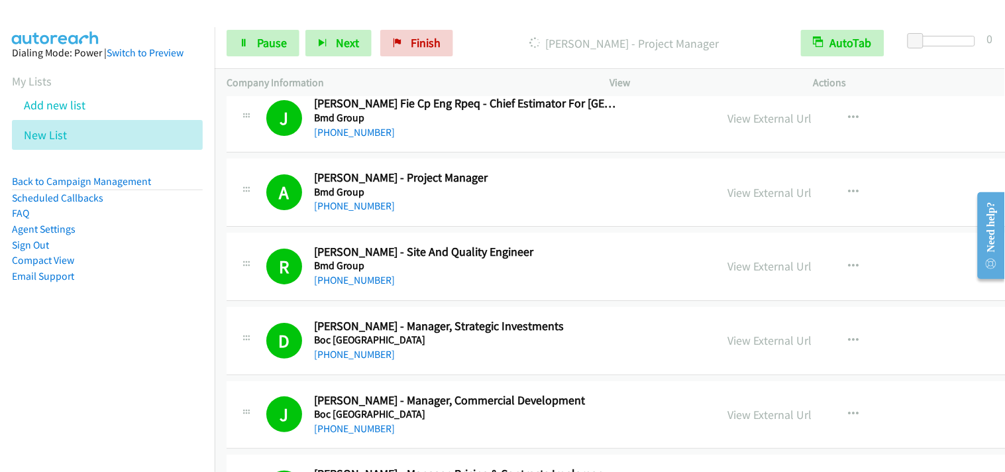
click at [30, 68] on aside "Dialing Mode: Power | Switch to Preview My Lists Add new list New List Back to …" at bounding box center [107, 185] width 215 height 317
click at [247, 42] on icon at bounding box center [243, 43] width 9 height 9
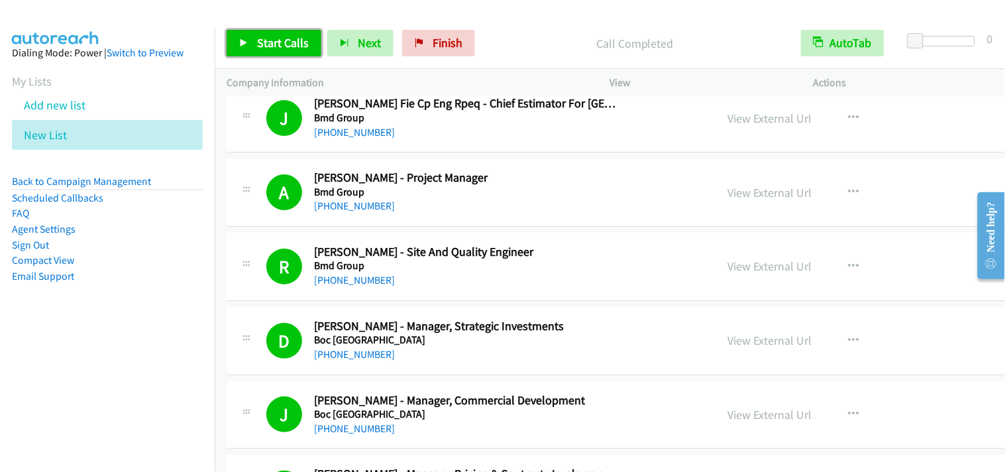
click at [287, 46] on span "Start Calls" at bounding box center [283, 42] width 52 height 15
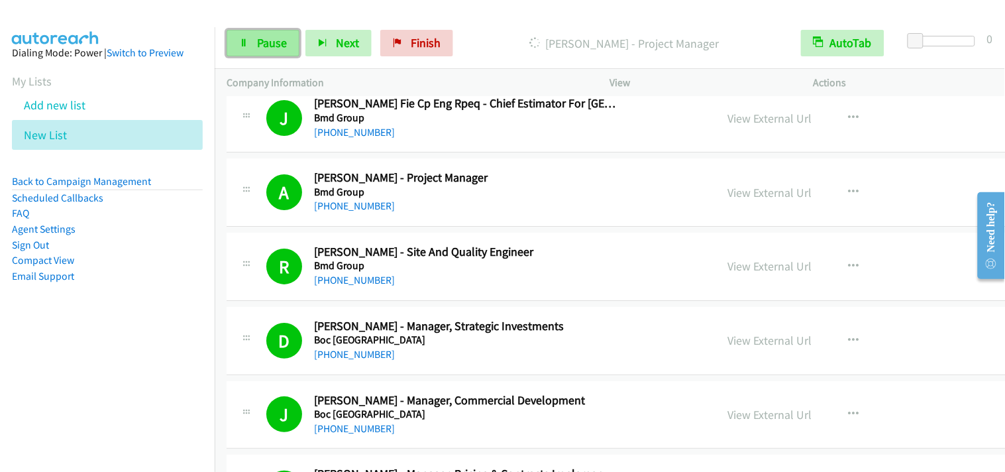
click at [270, 43] on span "Pause" at bounding box center [272, 42] width 30 height 15
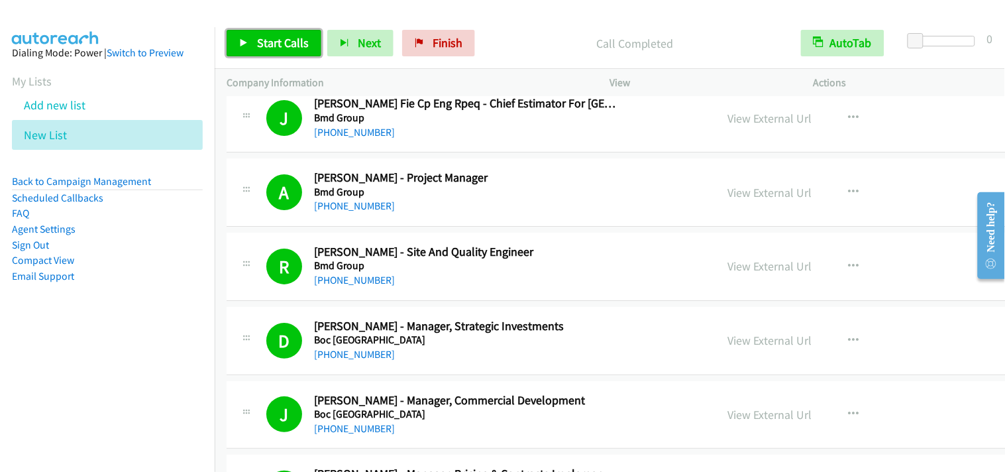
drag, startPoint x: 267, startPoint y: 40, endPoint x: 497, endPoint y: 269, distance: 324.6
click at [267, 41] on span "Start Calls" at bounding box center [283, 42] width 52 height 15
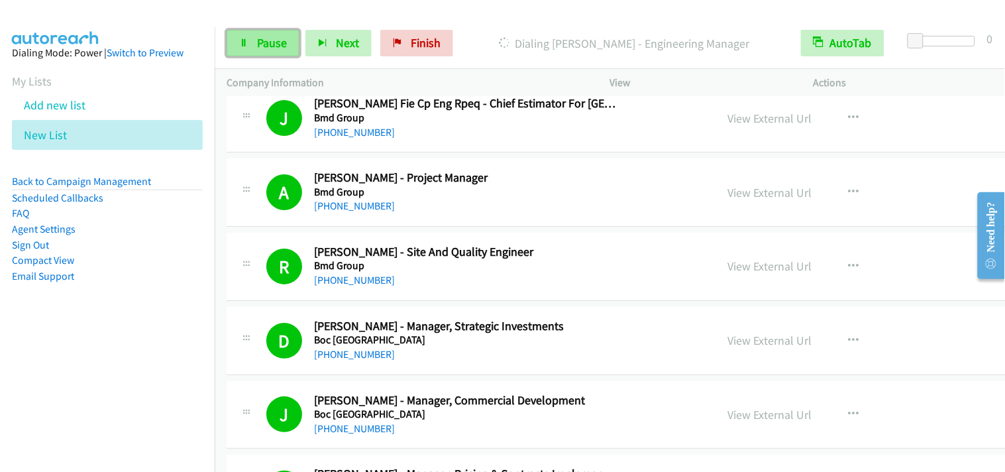
click at [283, 50] on link "Pause" at bounding box center [263, 43] width 73 height 26
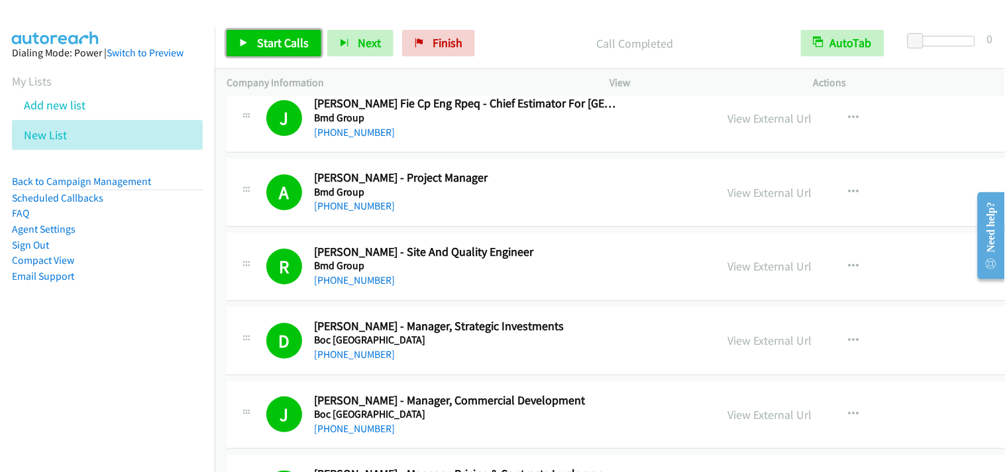
click at [296, 30] on link "Start Calls" at bounding box center [274, 43] width 95 height 26
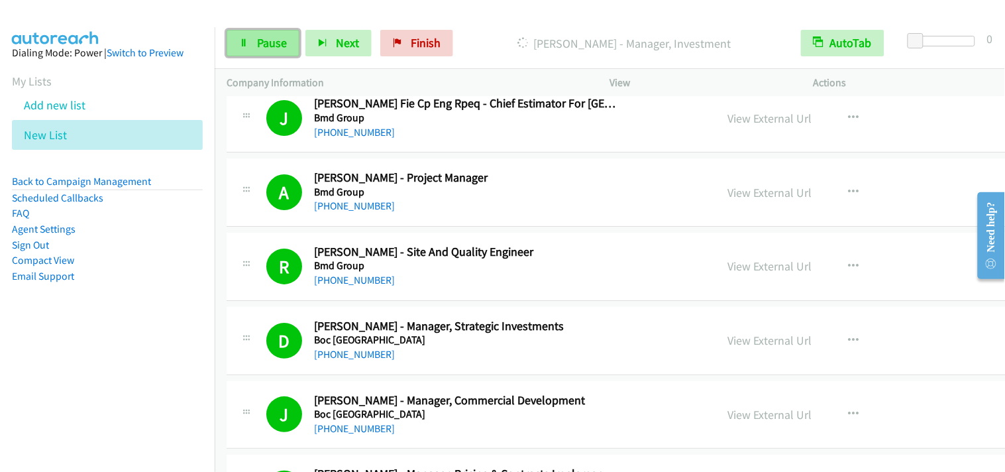
click at [244, 44] on icon at bounding box center [243, 43] width 9 height 9
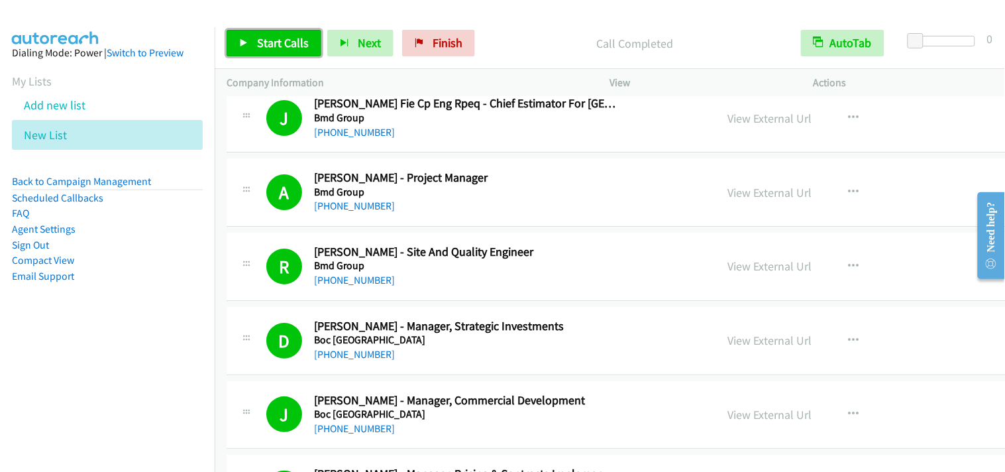
drag, startPoint x: 270, startPoint y: 42, endPoint x: 481, endPoint y: 266, distance: 307.3
click at [270, 42] on span "Start Calls" at bounding box center [283, 42] width 52 height 15
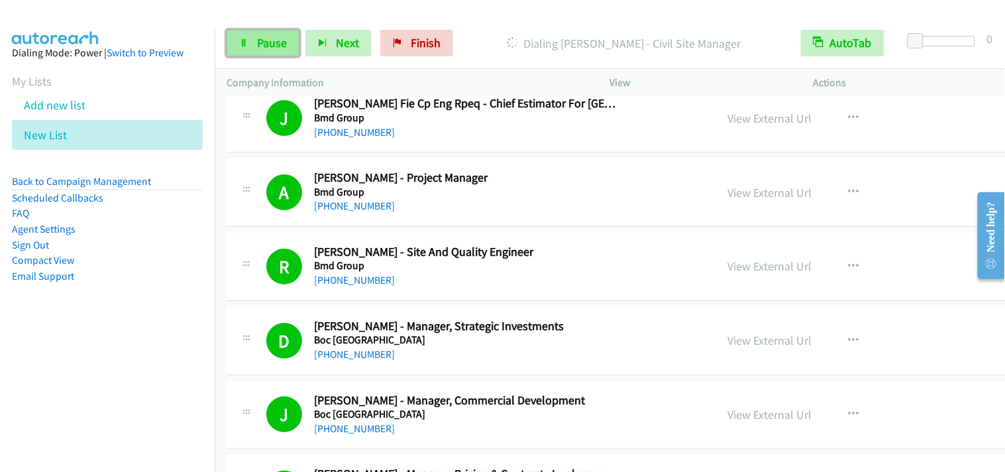
click at [280, 44] on span "Pause" at bounding box center [272, 42] width 30 height 15
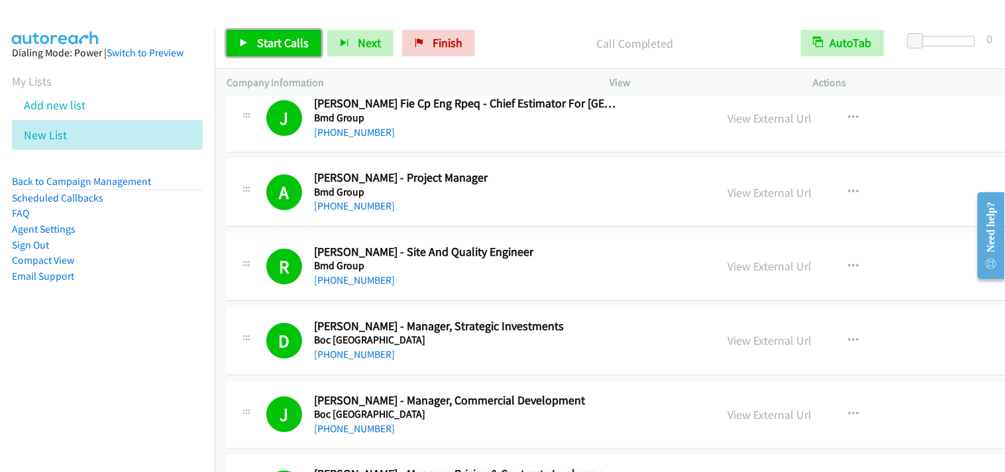
click at [292, 42] on span "Start Calls" at bounding box center [283, 42] width 52 height 15
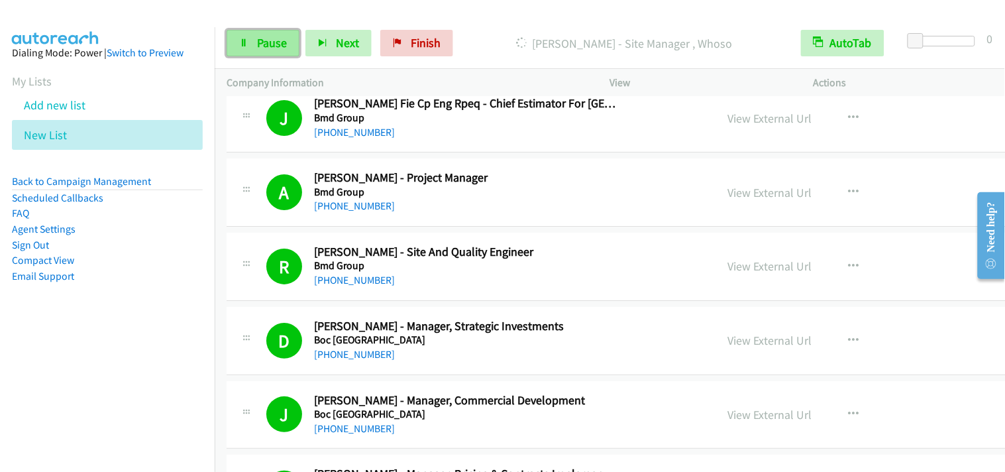
click at [272, 45] on span "Pause" at bounding box center [272, 42] width 30 height 15
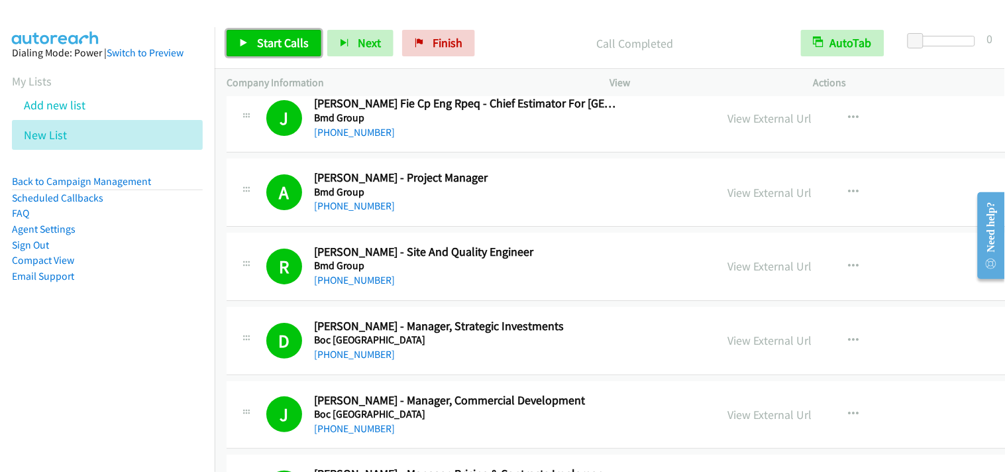
click at [283, 38] on span "Start Calls" at bounding box center [283, 42] width 52 height 15
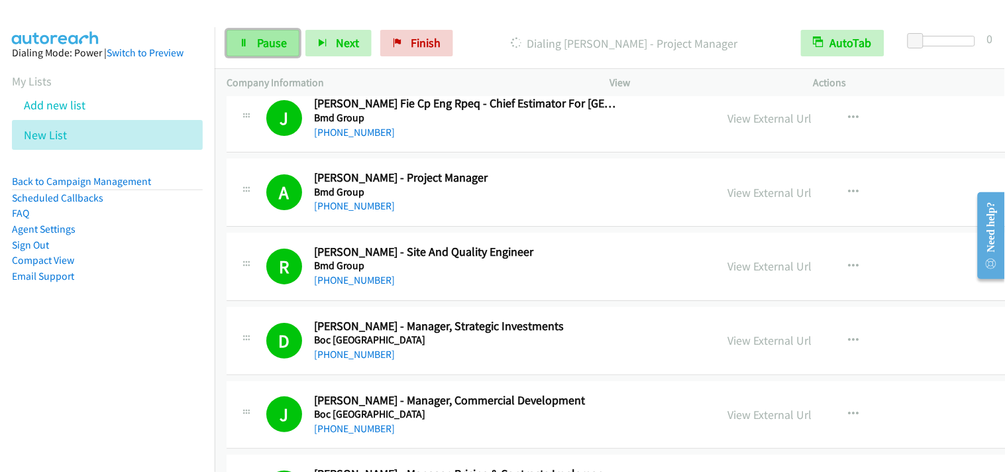
click at [287, 45] on link "Pause" at bounding box center [263, 43] width 73 height 26
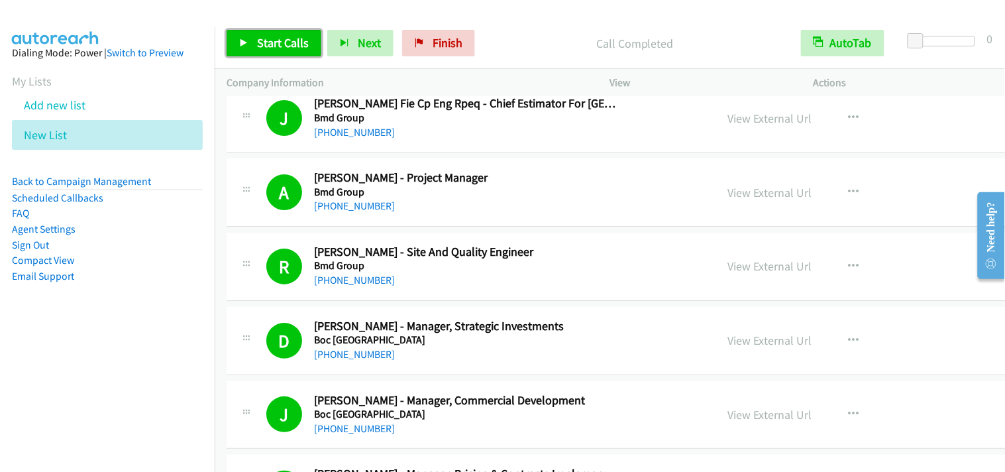
click at [289, 47] on span "Start Calls" at bounding box center [283, 42] width 52 height 15
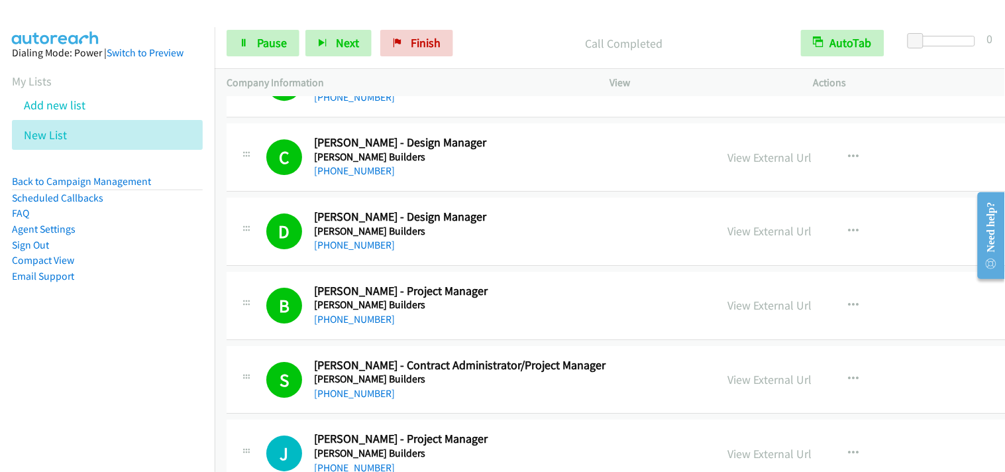
scroll to position [8831, 0]
click at [728, 308] on link "View External Url" at bounding box center [770, 305] width 84 height 15
click at [262, 41] on span "Pause" at bounding box center [272, 42] width 30 height 15
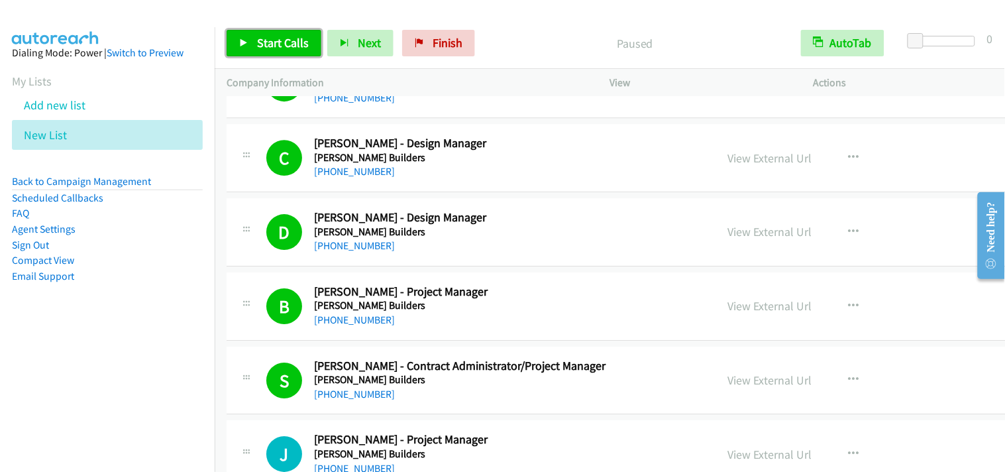
click at [293, 37] on span "Start Calls" at bounding box center [283, 42] width 52 height 15
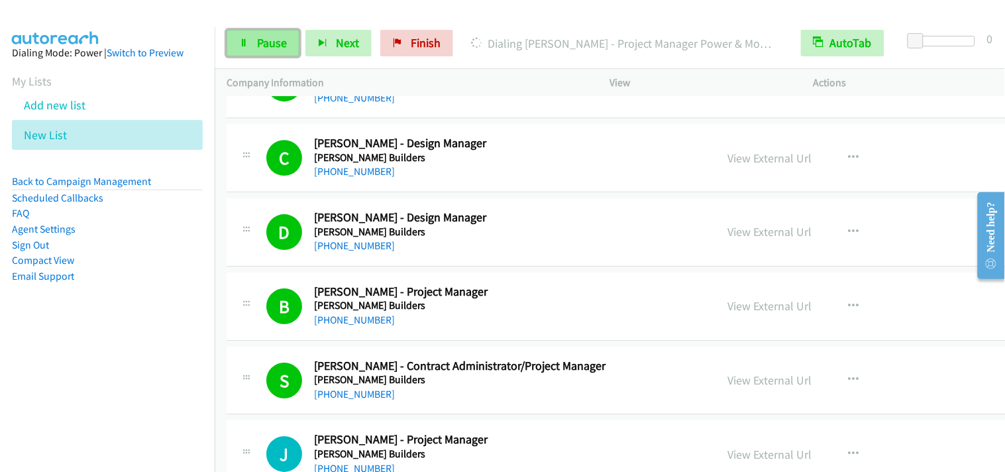
click at [281, 44] on span "Pause" at bounding box center [272, 42] width 30 height 15
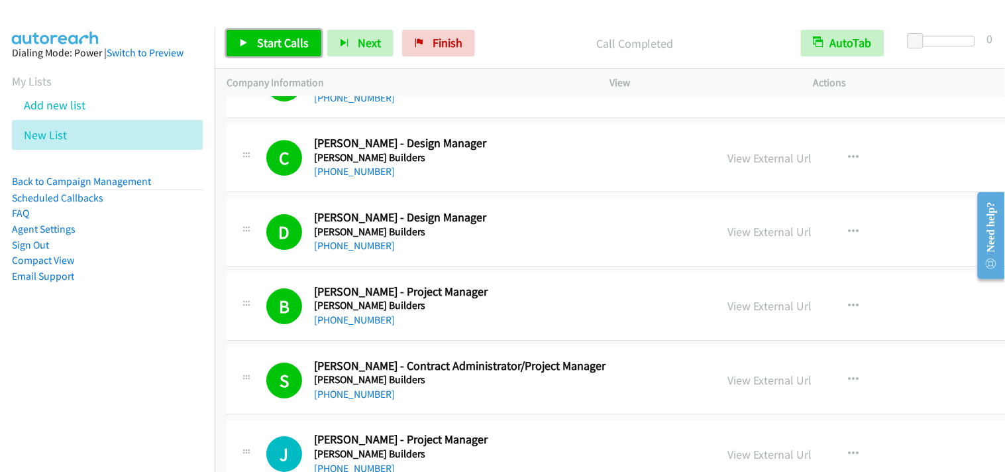
click at [283, 40] on span "Start Calls" at bounding box center [283, 42] width 52 height 15
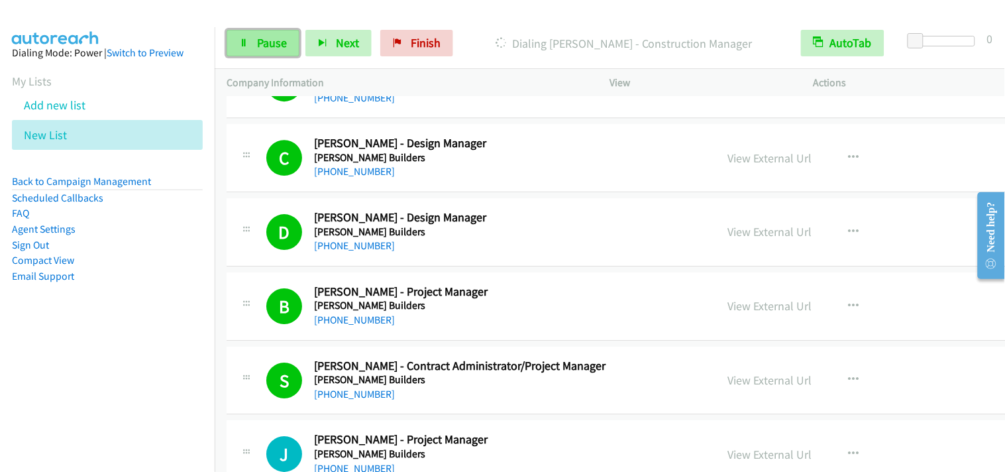
click at [252, 35] on link "Pause" at bounding box center [263, 43] width 73 height 26
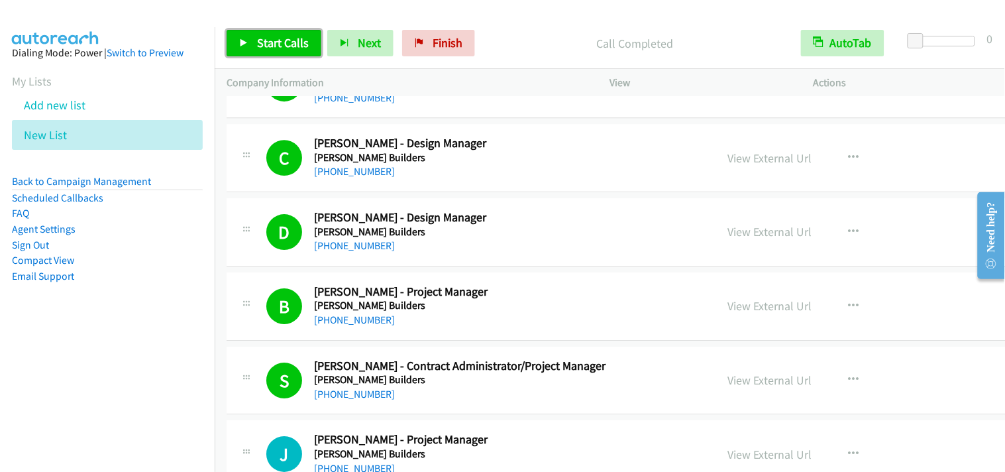
click at [295, 44] on span "Start Calls" at bounding box center [283, 42] width 52 height 15
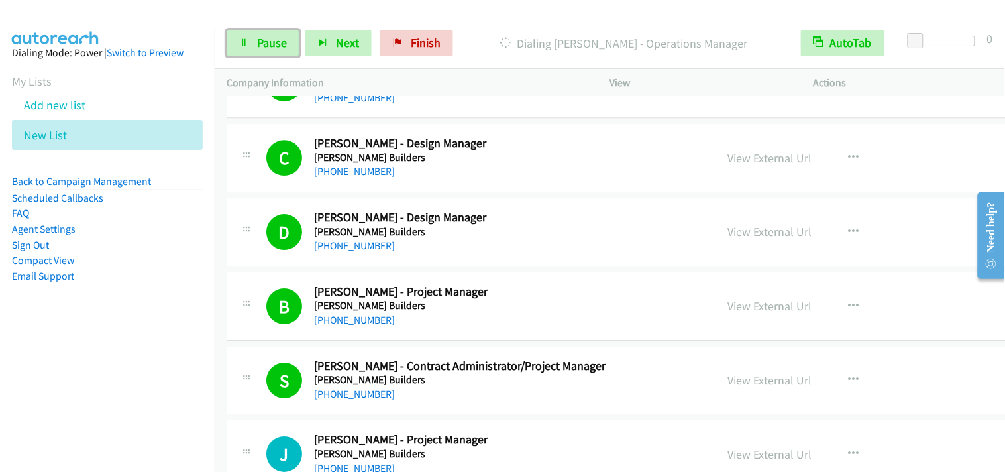
drag, startPoint x: 281, startPoint y: 50, endPoint x: 646, endPoint y: 205, distance: 397.4
click at [281, 49] on span "Pause" at bounding box center [272, 42] width 30 height 15
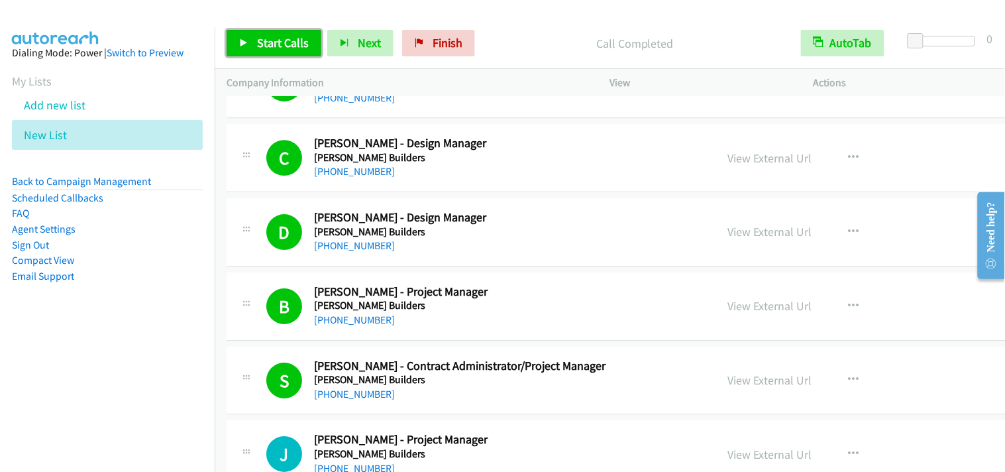
click at [270, 32] on link "Start Calls" at bounding box center [274, 43] width 95 height 26
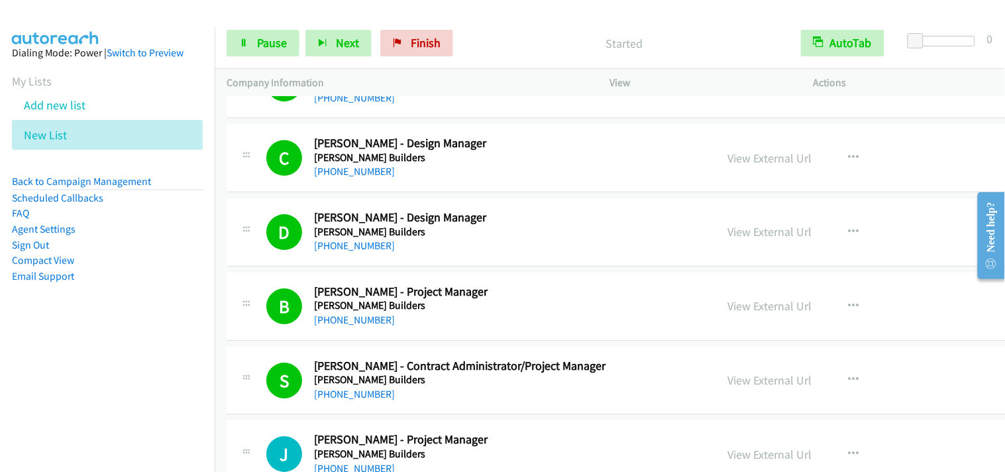
click at [577, 439] on h2 "[PERSON_NAME] - Project Manager" at bounding box center [465, 439] width 303 height 15
click at [292, 44] on link "Pause" at bounding box center [263, 43] width 73 height 26
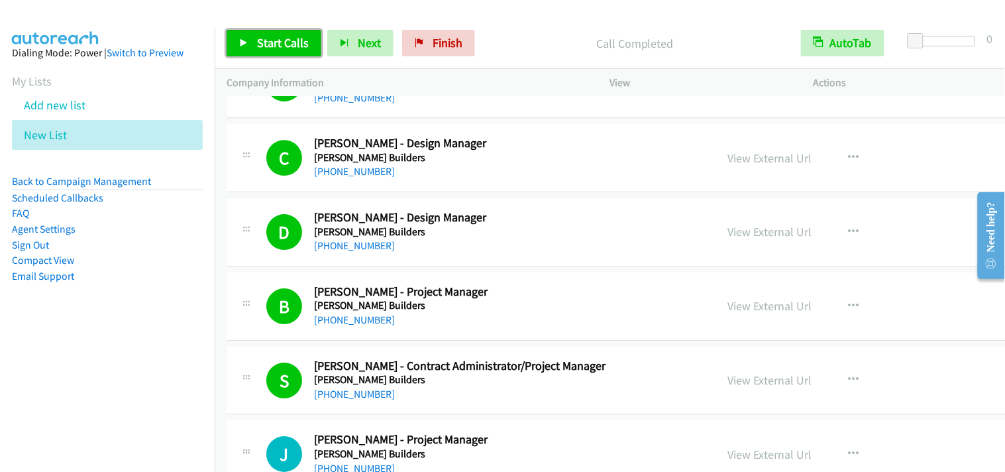
click at [287, 40] on span "Start Calls" at bounding box center [283, 42] width 52 height 15
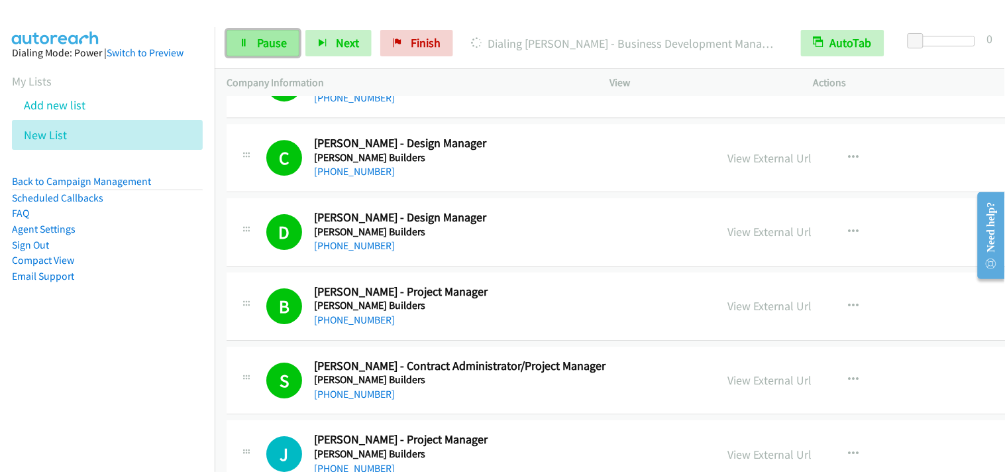
click at [274, 50] on link "Pause" at bounding box center [263, 43] width 73 height 26
